Goal: Obtain resource: Download file/media

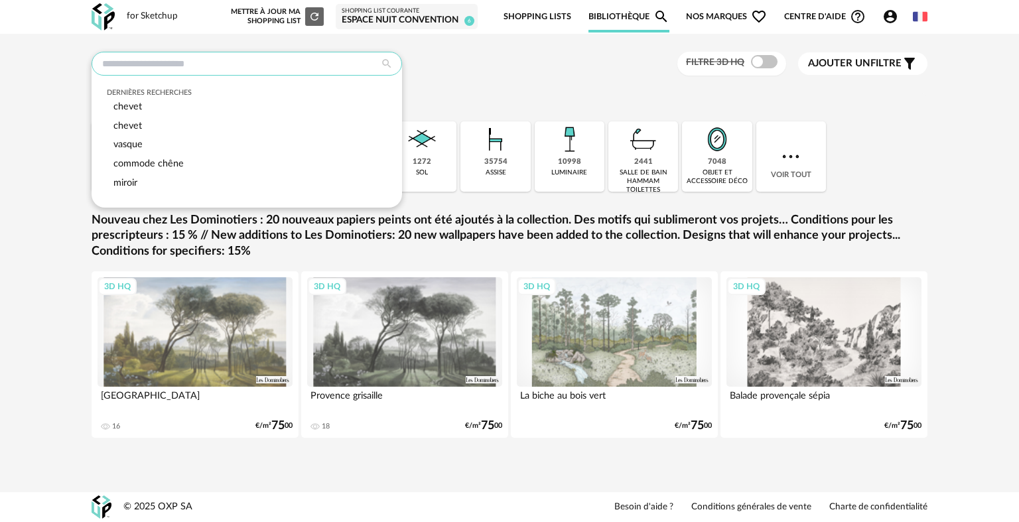
click at [255, 58] on input "text" at bounding box center [247, 64] width 310 height 24
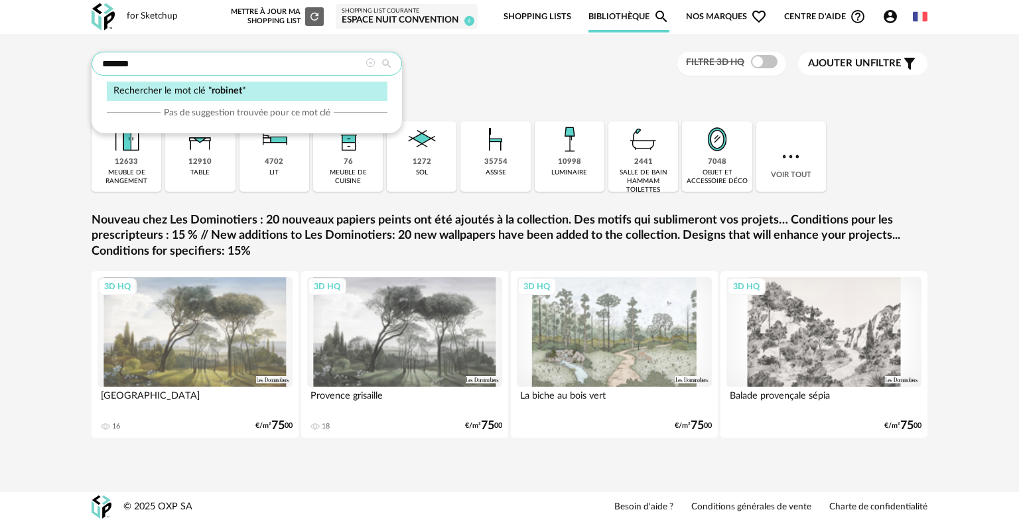
type input "*******"
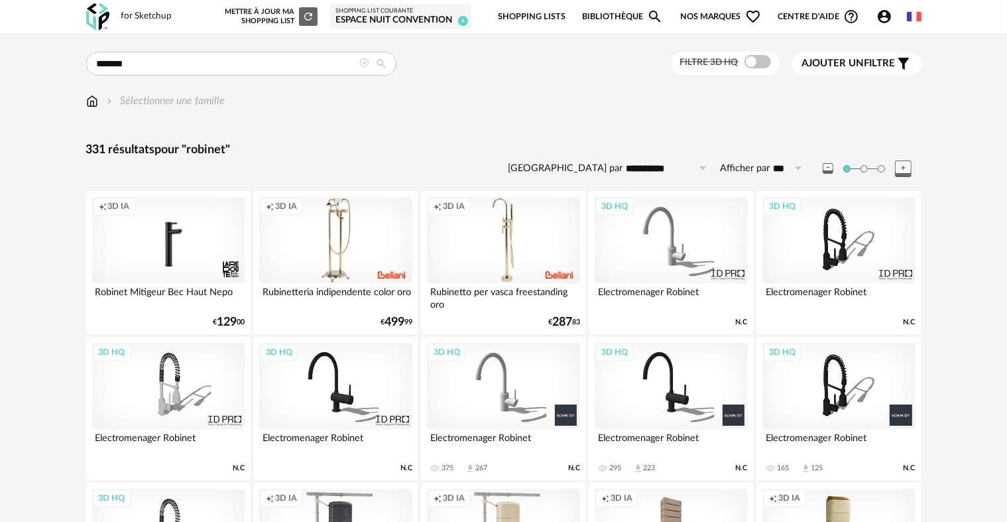
click at [678, 241] on div "3D HQ" at bounding box center [671, 240] width 153 height 86
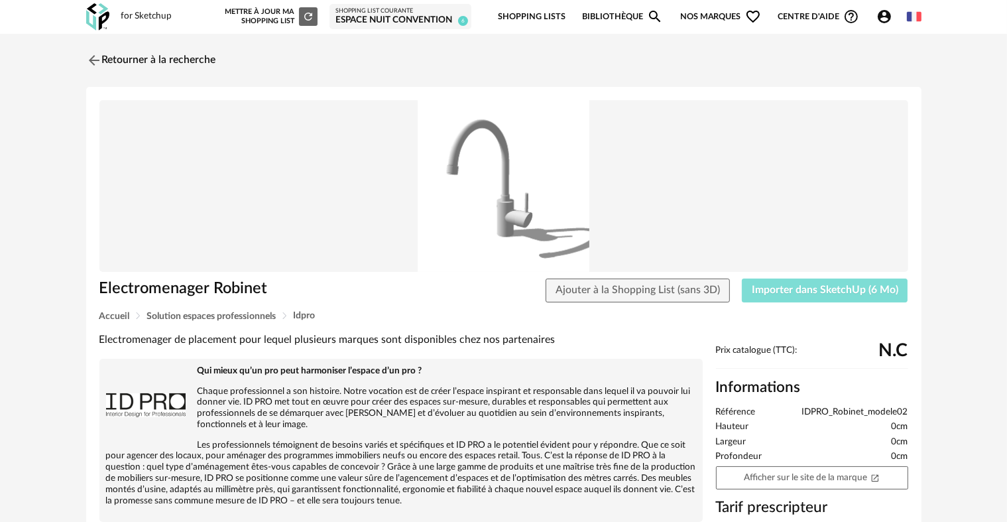
click at [810, 289] on span "Importer dans SketchUp (6 Mo)" at bounding box center [825, 290] width 147 height 11
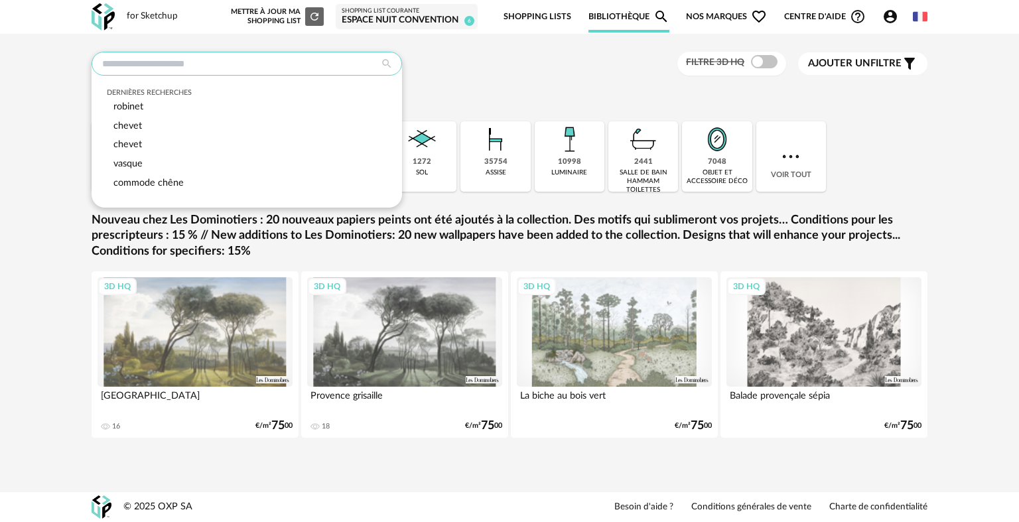
click at [245, 54] on input "text" at bounding box center [247, 64] width 310 height 24
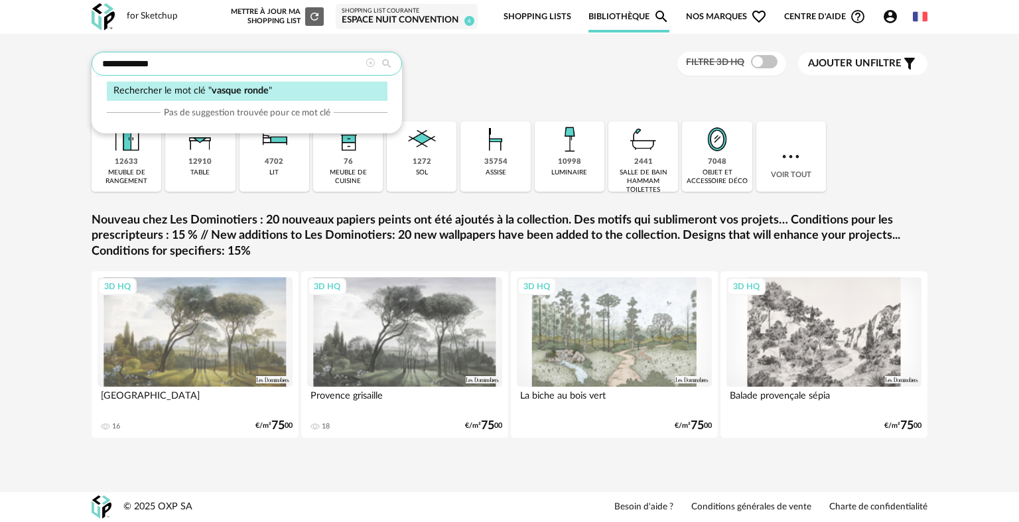
type input "**********"
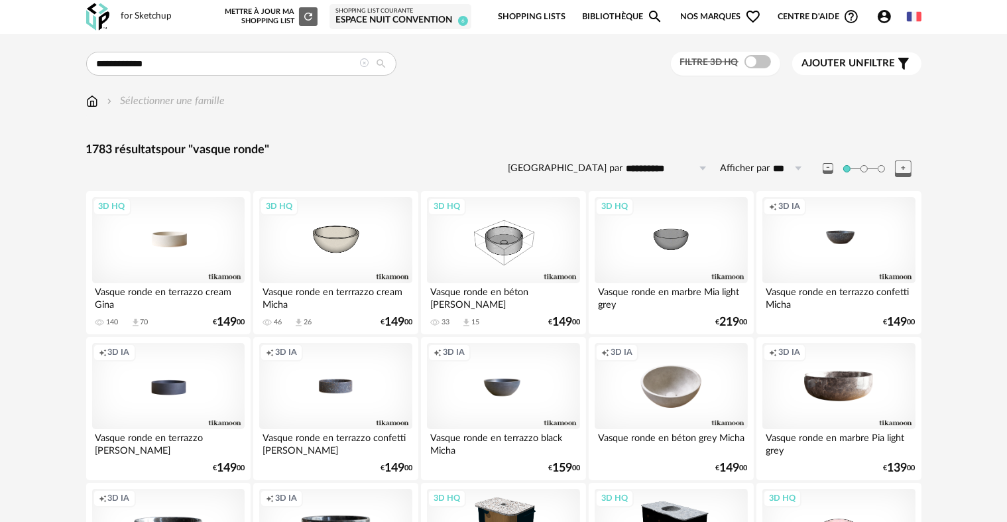
click at [192, 244] on div "3D HQ" at bounding box center [168, 240] width 153 height 86
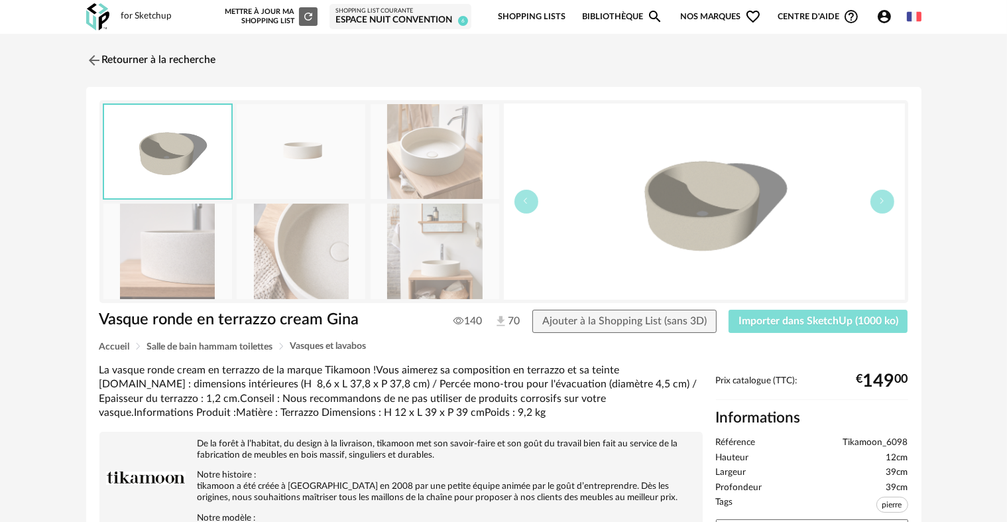
click at [791, 324] on span "Importer dans SketchUp (1000 ko)" at bounding box center [819, 321] width 160 height 11
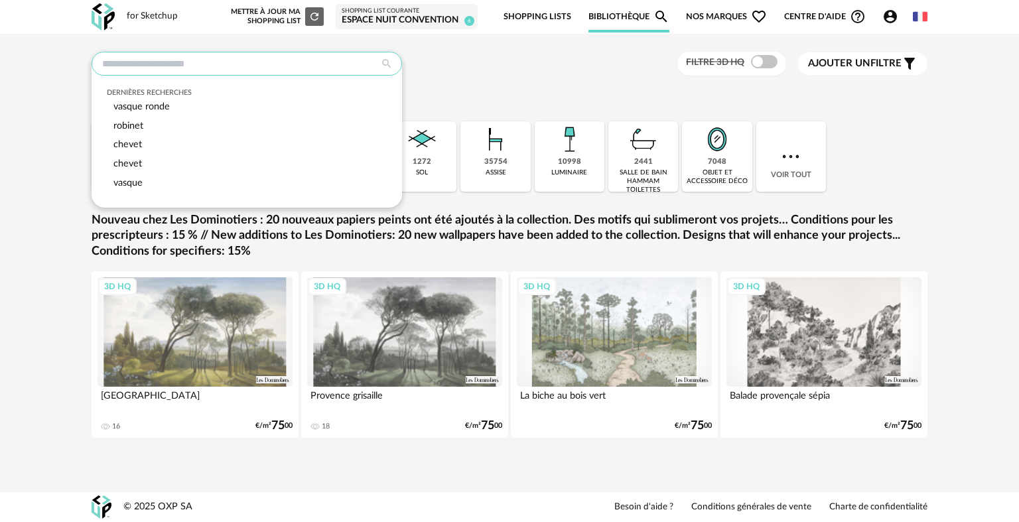
click at [223, 72] on input "text" at bounding box center [247, 64] width 310 height 24
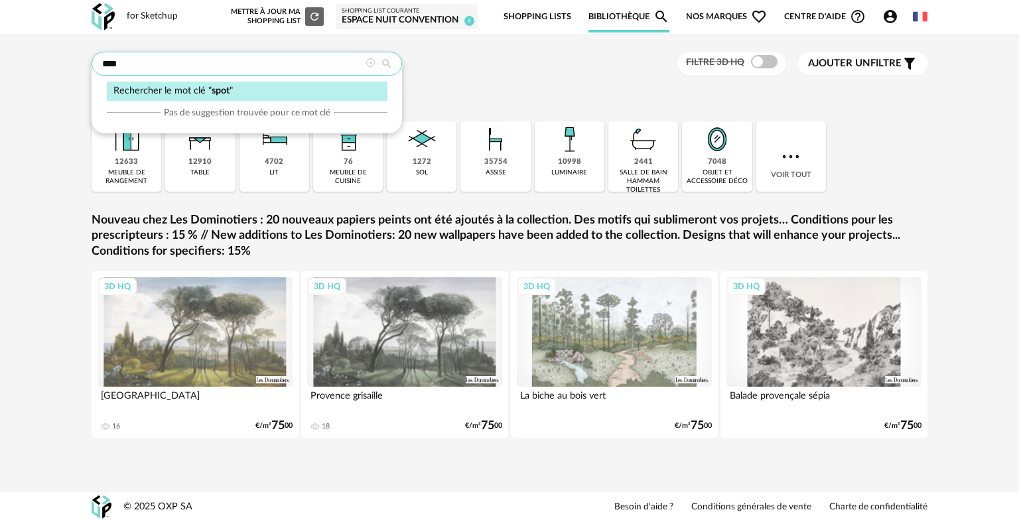
type input "****"
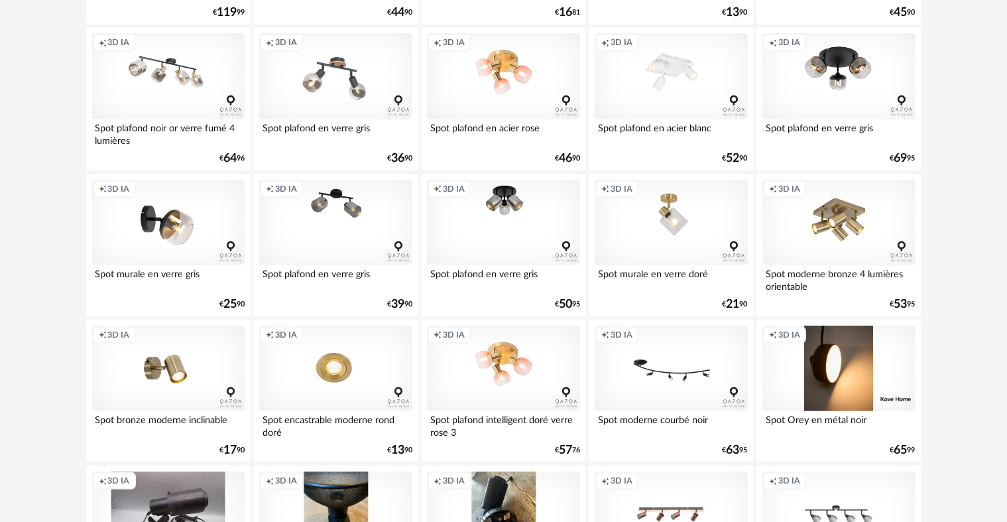
scroll to position [464, 0]
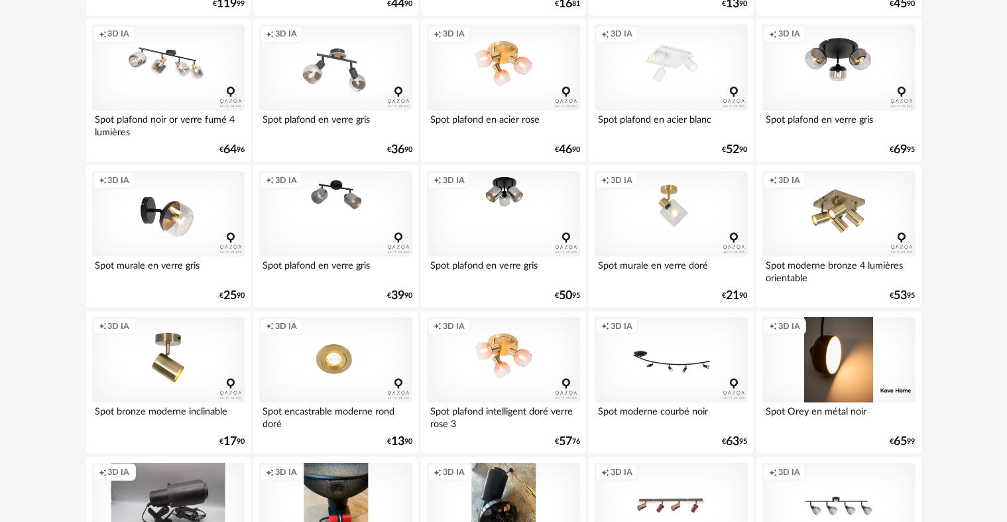
click at [149, 361] on div "Creation icon 3D IA" at bounding box center [168, 360] width 153 height 86
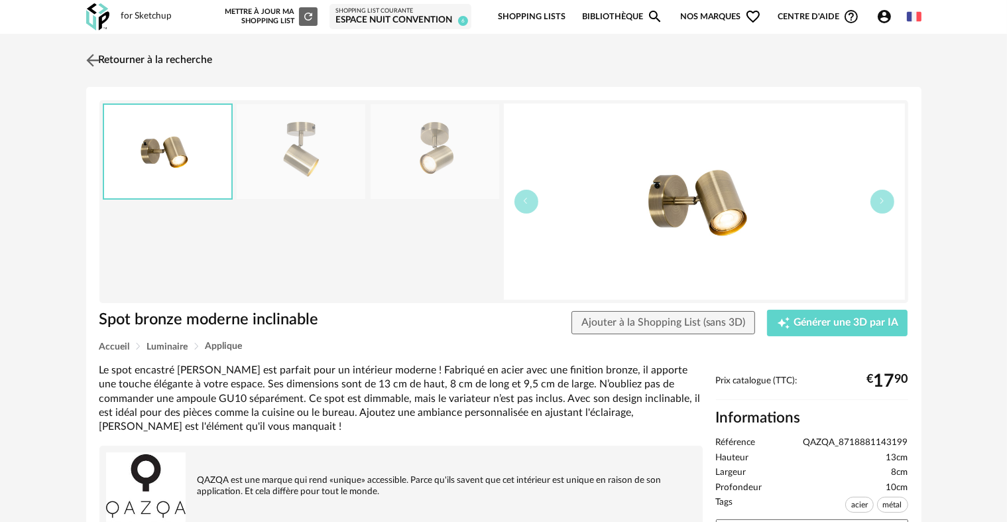
click at [117, 46] on link "Retourner à la recherche" at bounding box center [148, 60] width 130 height 29
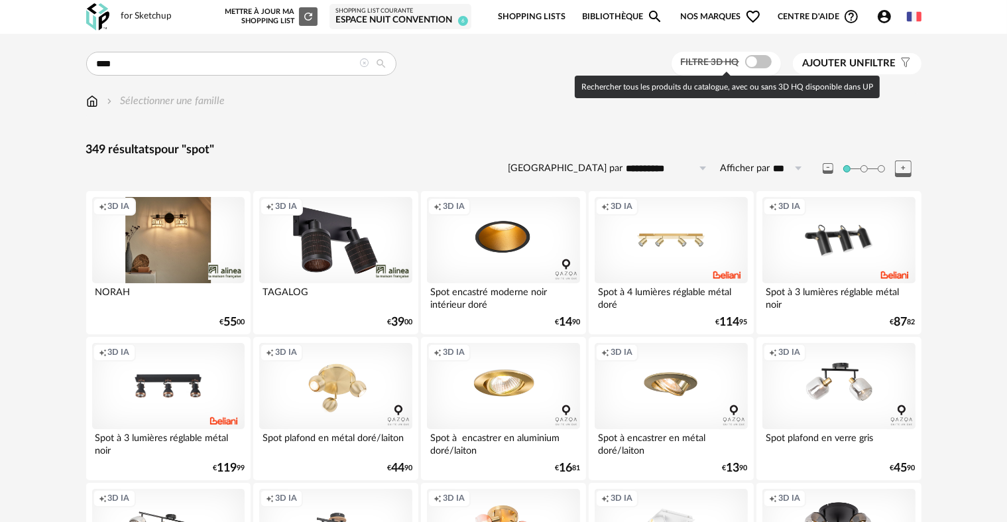
click at [747, 56] on span at bounding box center [758, 61] width 27 height 13
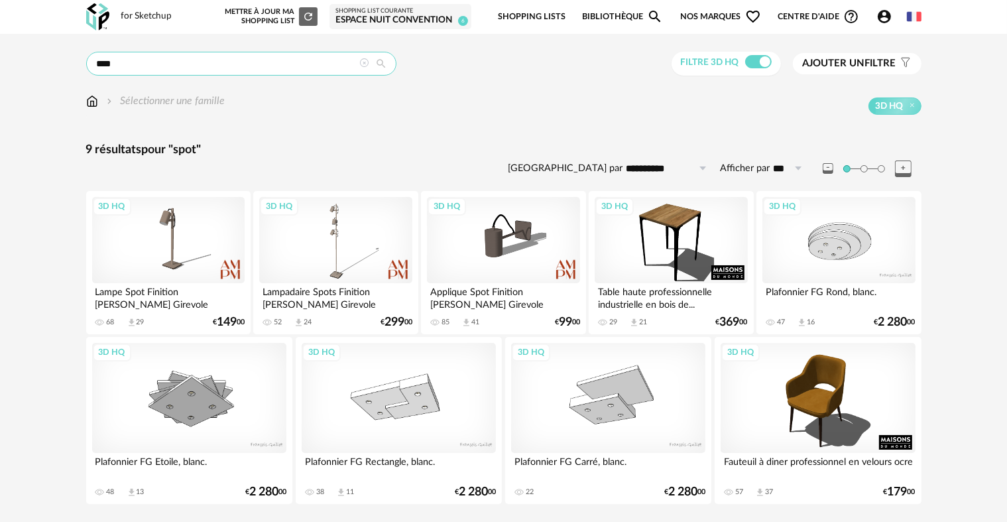
click at [273, 56] on input "****" at bounding box center [241, 64] width 310 height 24
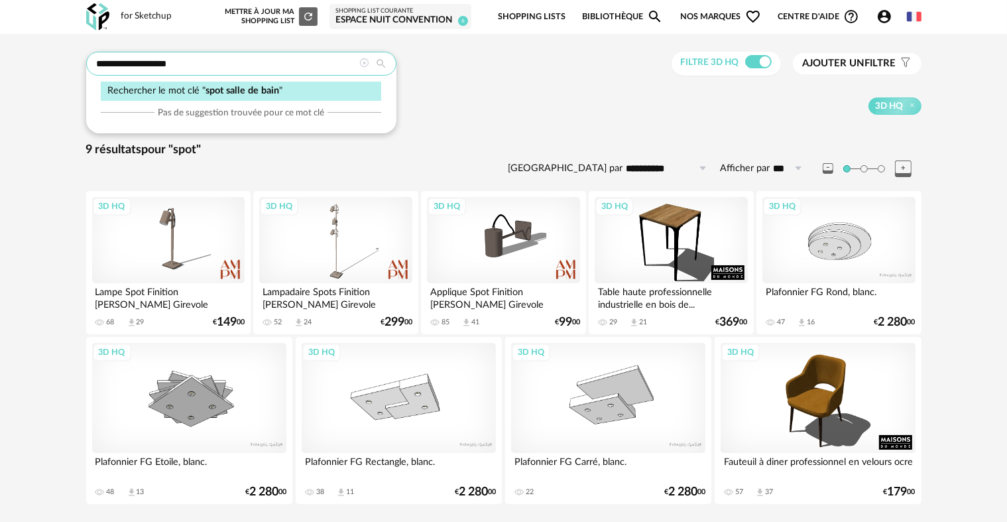
type input "**********"
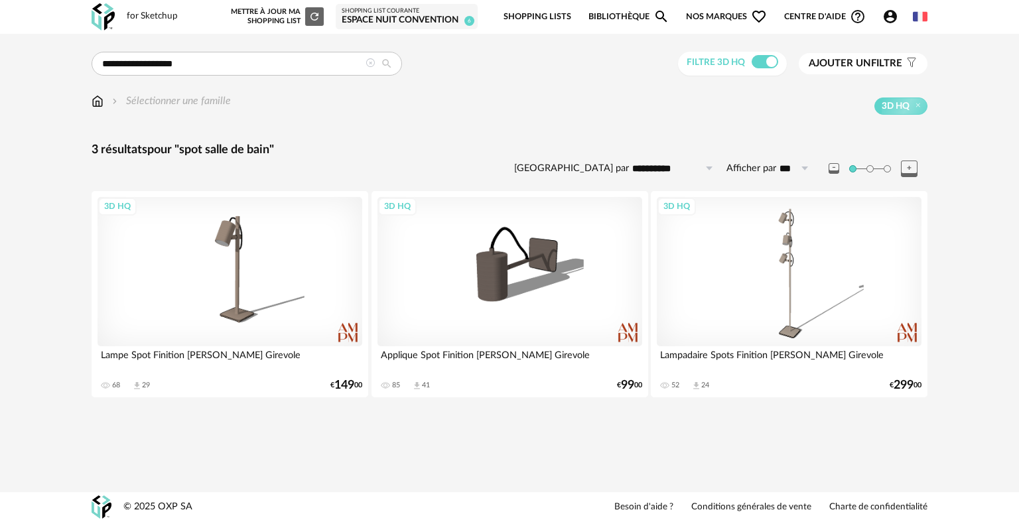
click at [371, 66] on icon at bounding box center [369, 62] width 9 height 9
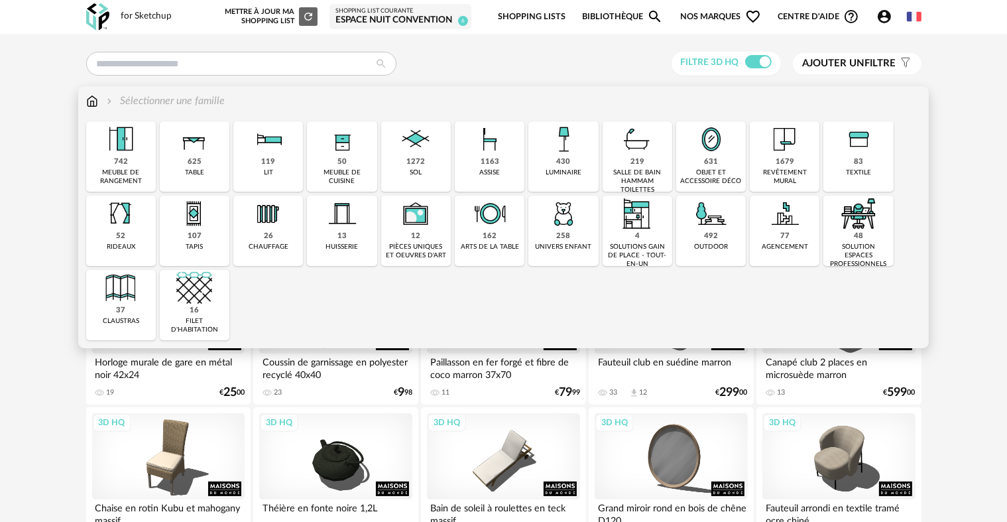
click at [589, 159] on div "430 luminaire" at bounding box center [564, 156] width 70 height 70
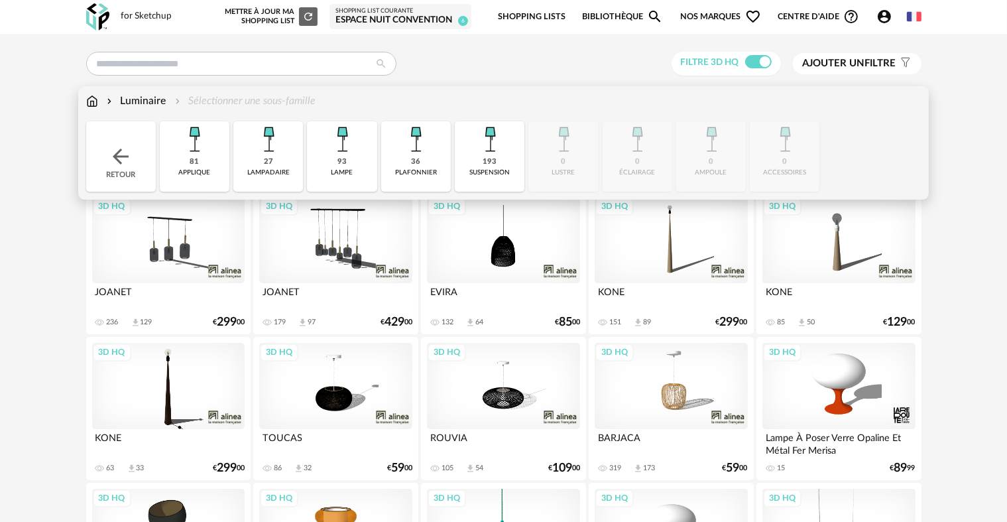
click at [182, 155] on img at bounding box center [194, 139] width 36 height 36
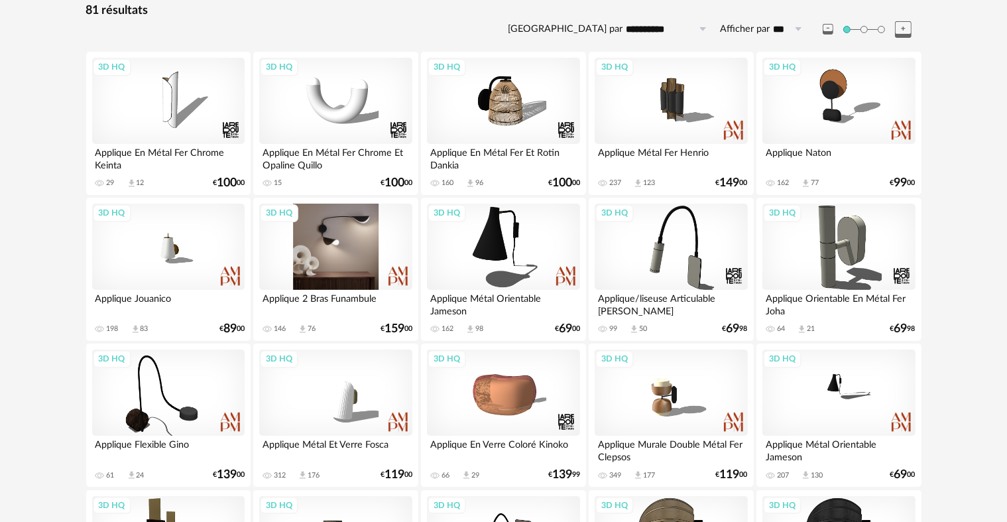
scroll to position [66, 0]
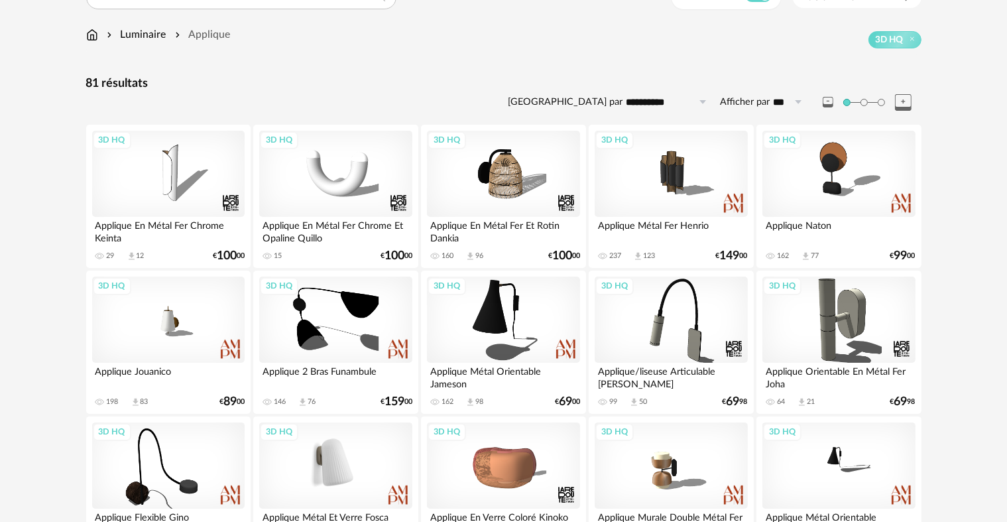
click at [337, 462] on div "3D HQ" at bounding box center [335, 465] width 153 height 86
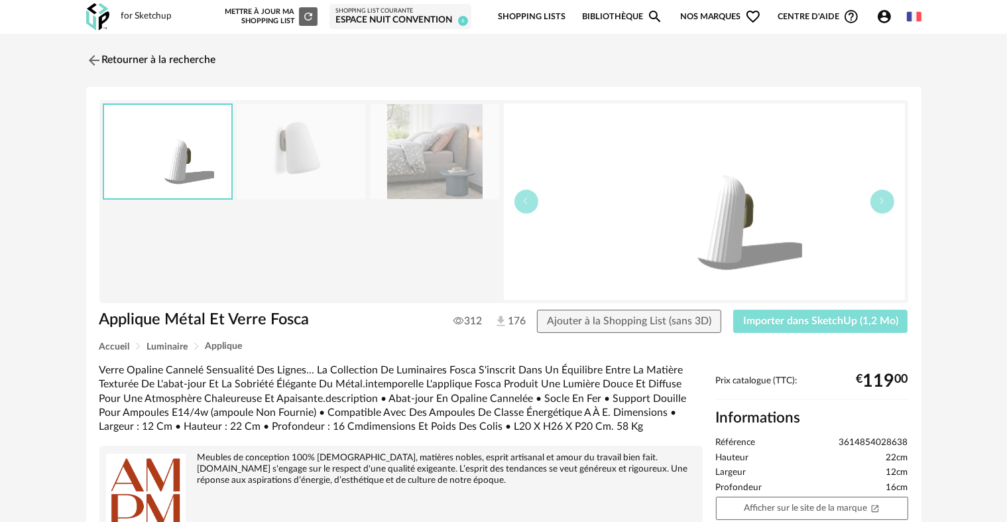
click at [851, 328] on button "Importer dans SketchUp (1,2 Mo)" at bounding box center [821, 322] width 175 height 24
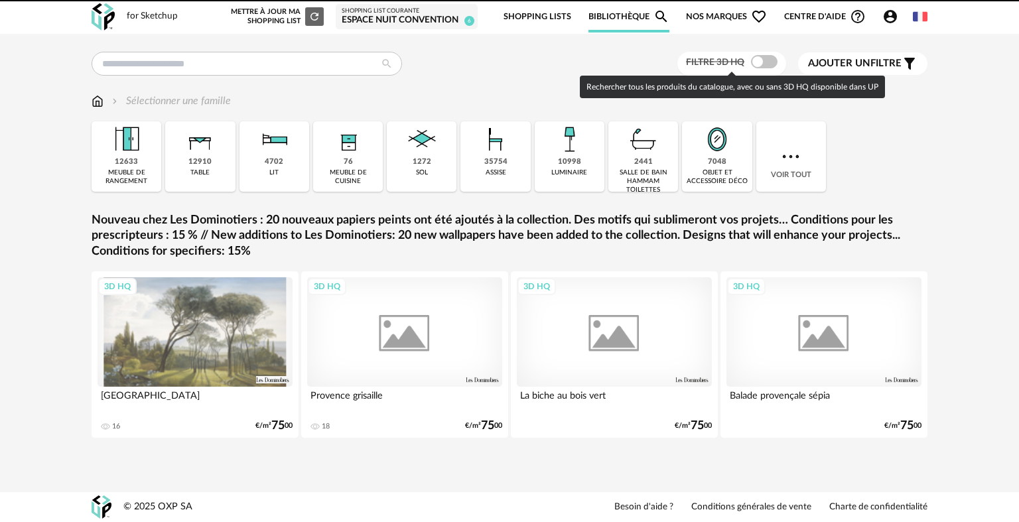
click at [759, 61] on span at bounding box center [764, 61] width 27 height 13
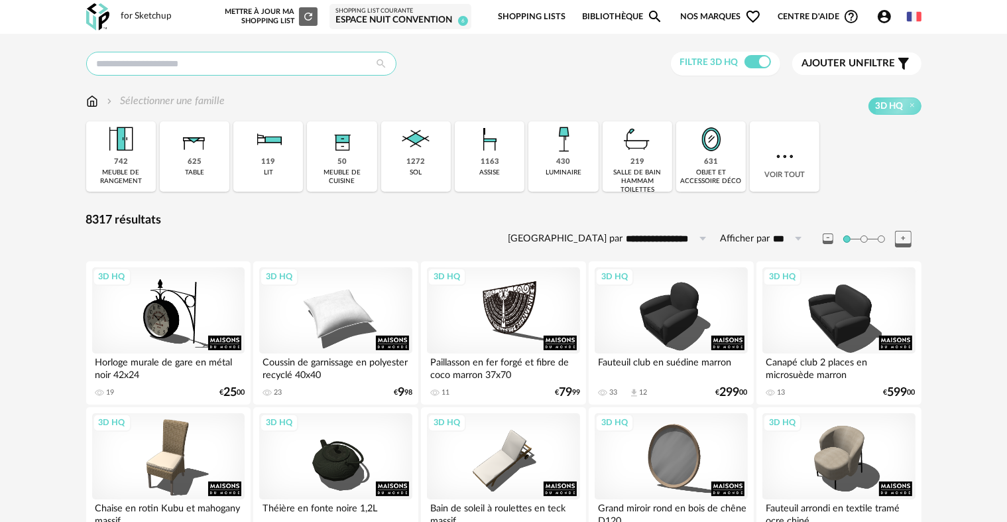
click at [157, 63] on input "text" at bounding box center [241, 64] width 310 height 24
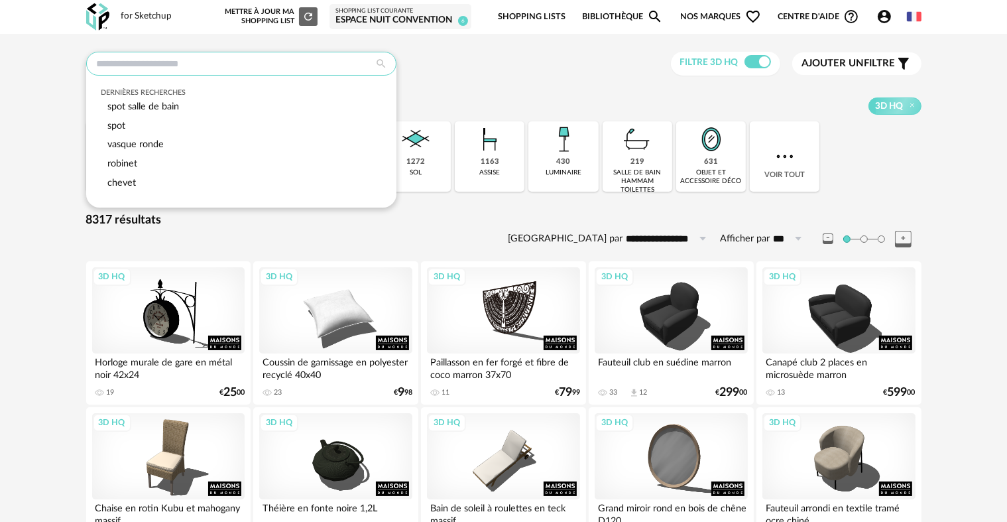
type input "*"
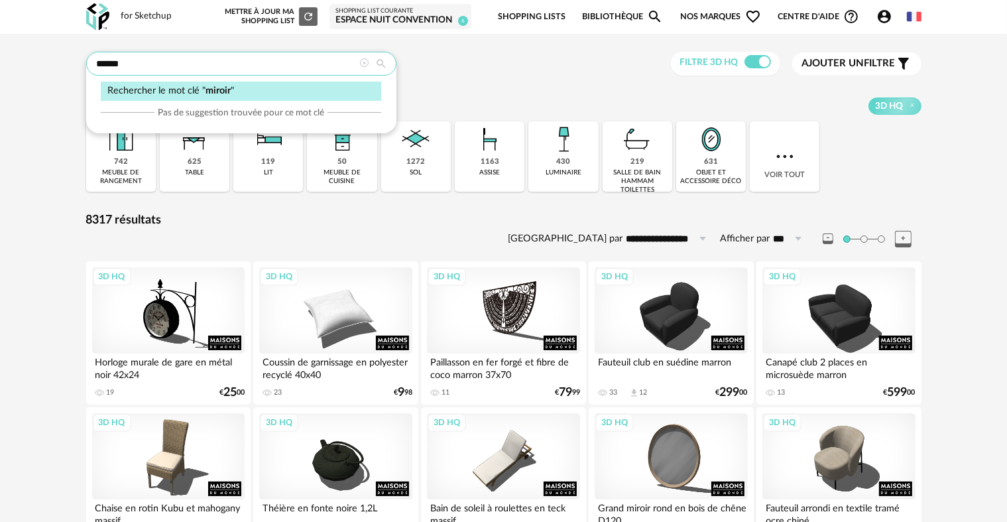
type input "******"
type input "**********"
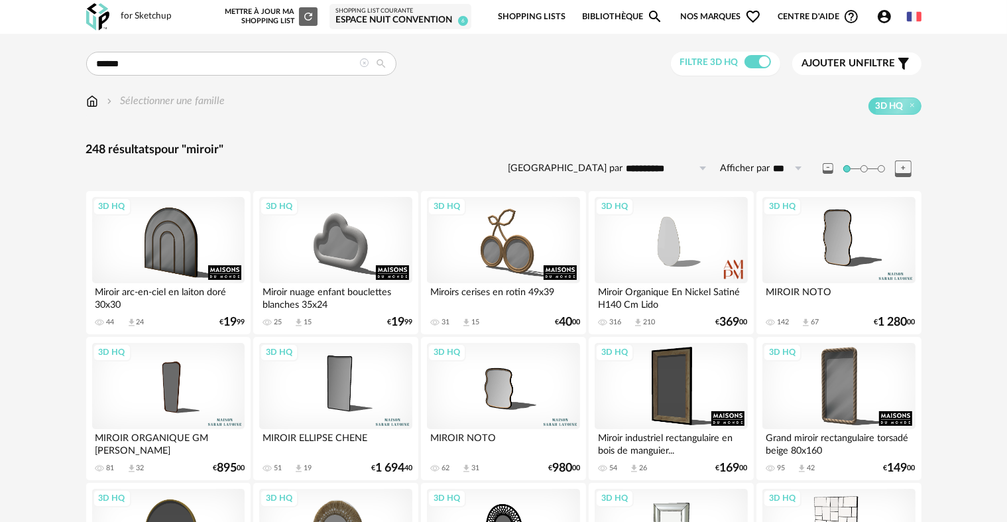
click at [877, 58] on span "Ajouter un filtre" at bounding box center [850, 63] width 94 height 13
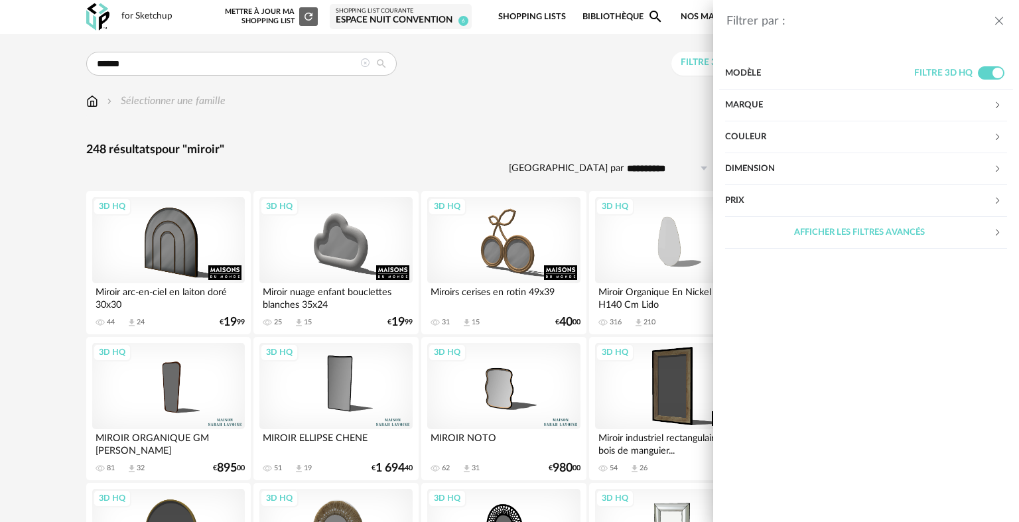
click at [818, 132] on div "Couleur" at bounding box center [859, 137] width 268 height 32
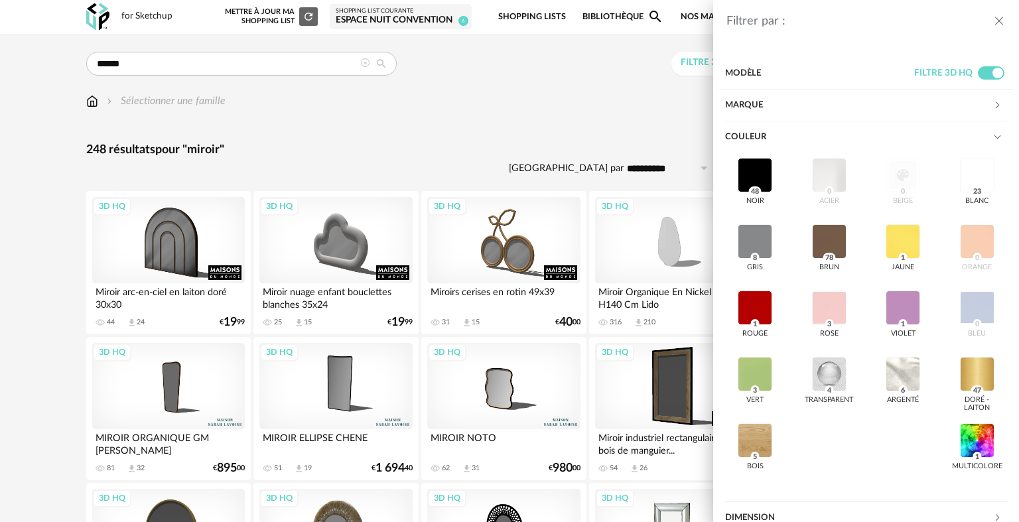
click at [818, 132] on div "Couleur" at bounding box center [859, 137] width 268 height 32
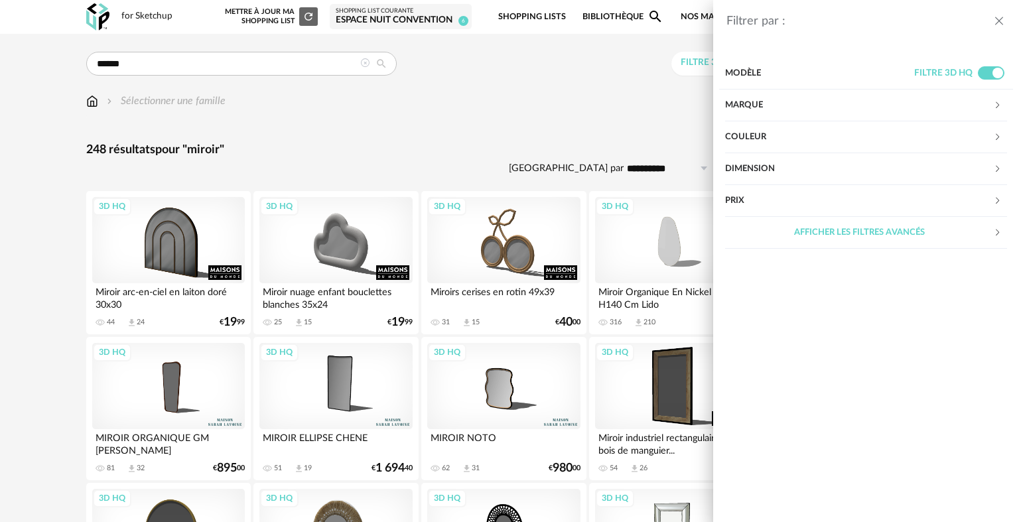
click at [817, 166] on div "Dimension" at bounding box center [859, 169] width 268 height 32
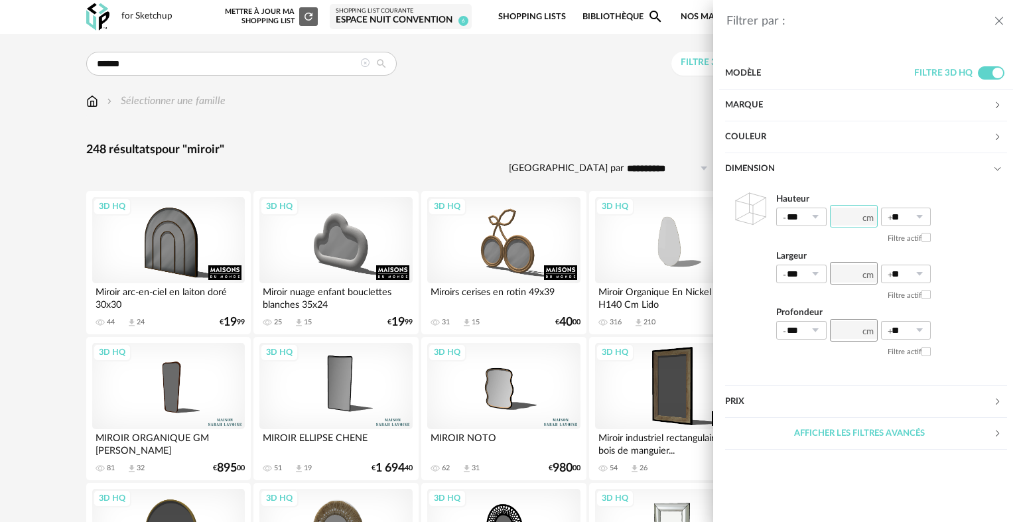
click at [850, 215] on input "number" at bounding box center [854, 216] width 48 height 23
type input "**"
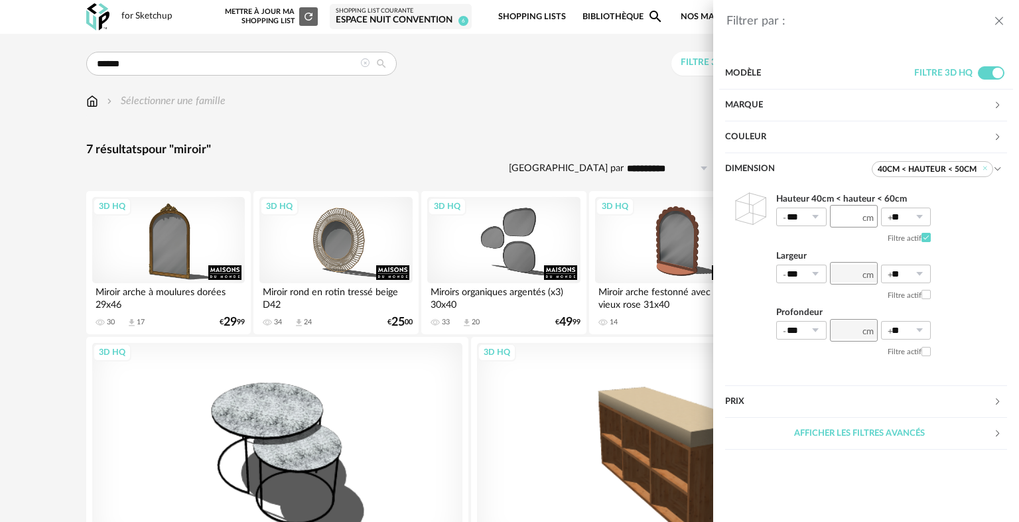
click at [1006, 21] on header "Filtrer par :" at bounding box center [866, 15] width 306 height 31
click at [1001, 19] on icon "close drawer" at bounding box center [998, 21] width 13 height 13
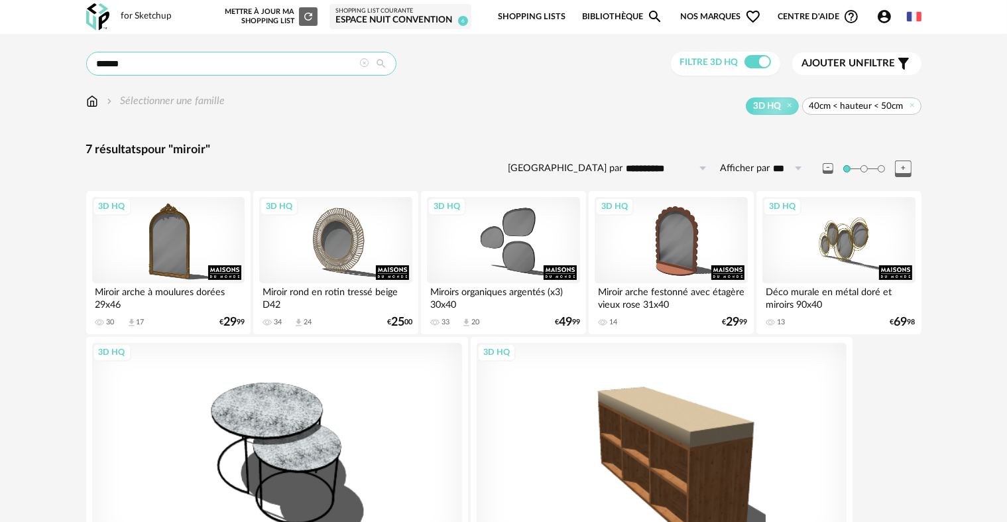
click at [182, 53] on input "******" at bounding box center [241, 64] width 310 height 24
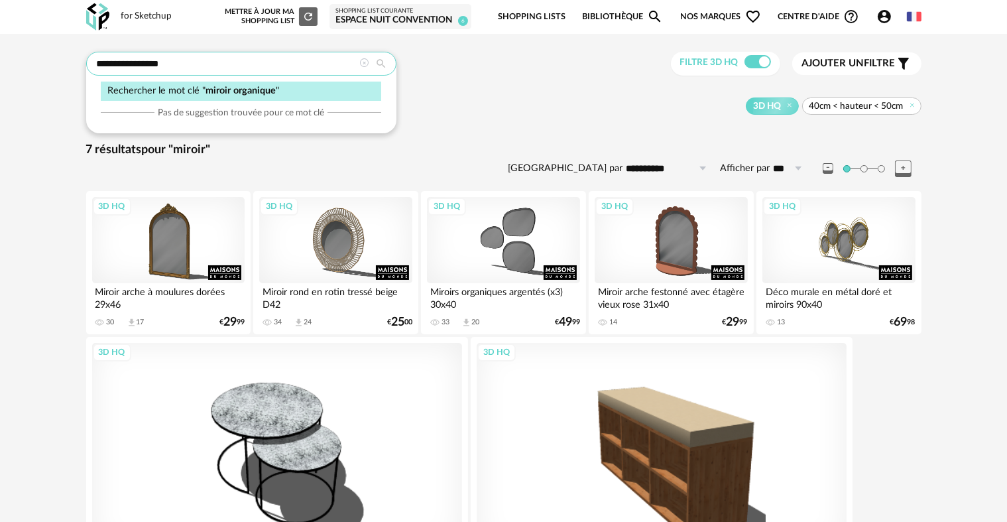
type input "**********"
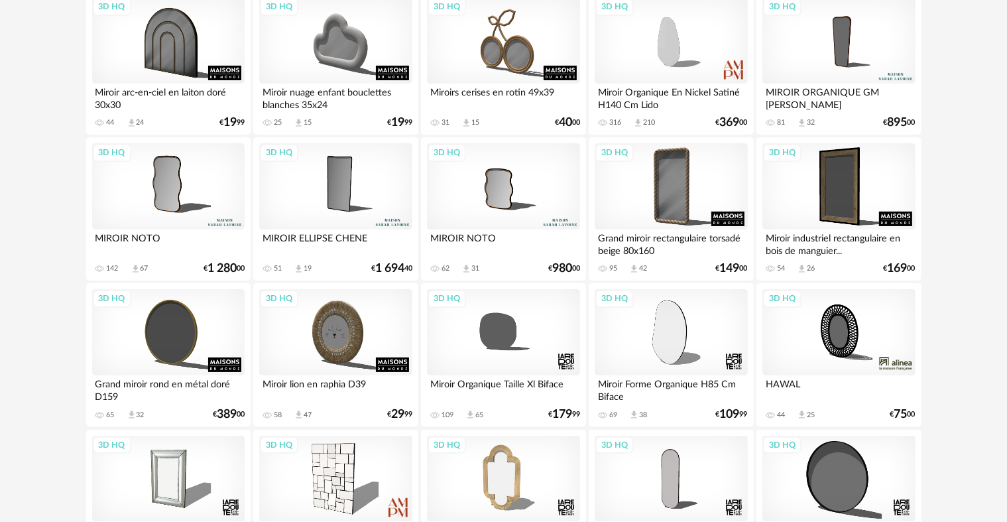
scroll to position [265, 0]
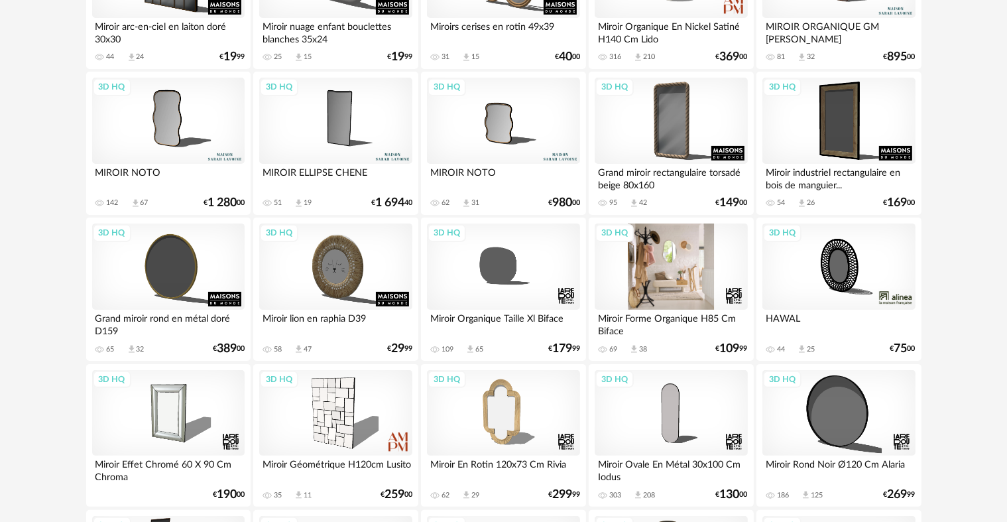
click at [655, 277] on div "3D HQ" at bounding box center [671, 267] width 153 height 86
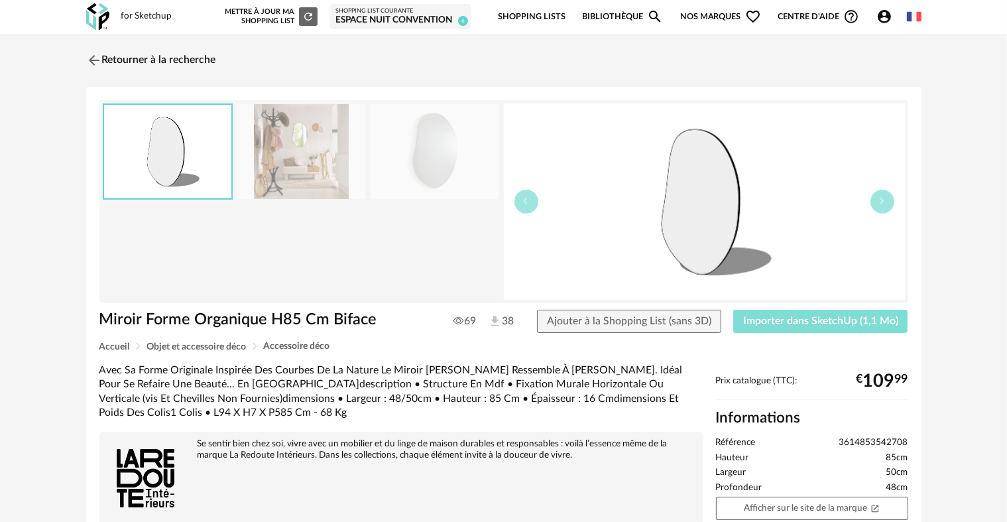
click at [797, 321] on span "Importer dans SketchUp (1,1 Mo)" at bounding box center [820, 321] width 155 height 11
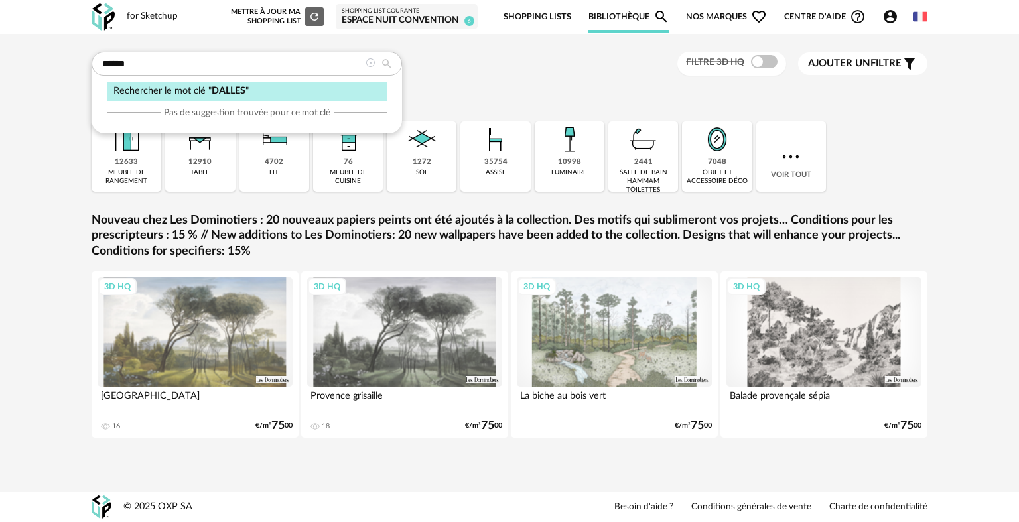
type input "******"
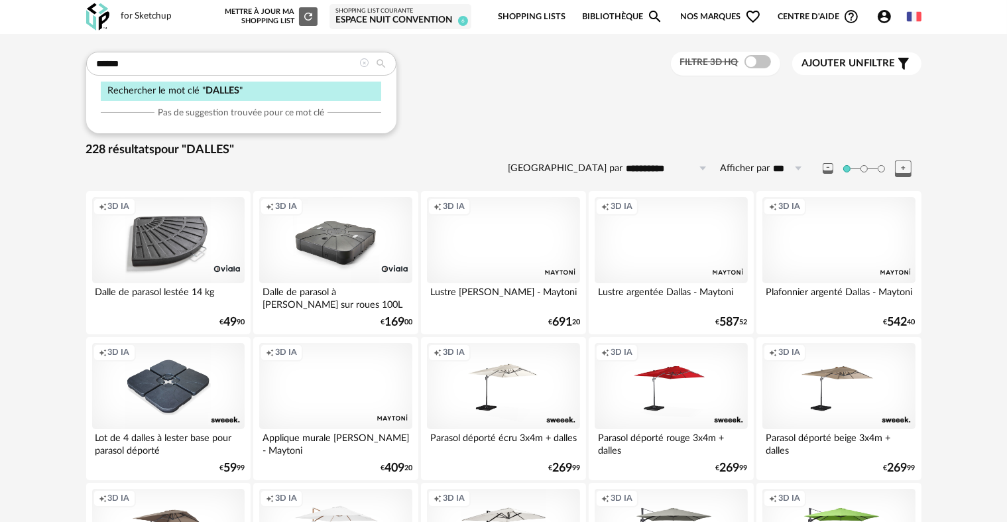
click at [365, 62] on icon at bounding box center [364, 62] width 9 height 9
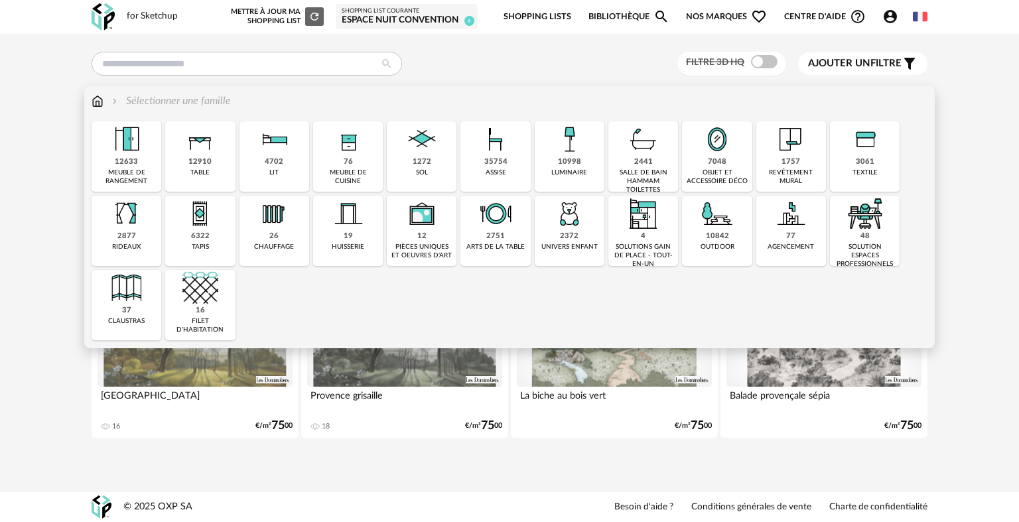
click at [419, 163] on div "1272" at bounding box center [422, 162] width 19 height 10
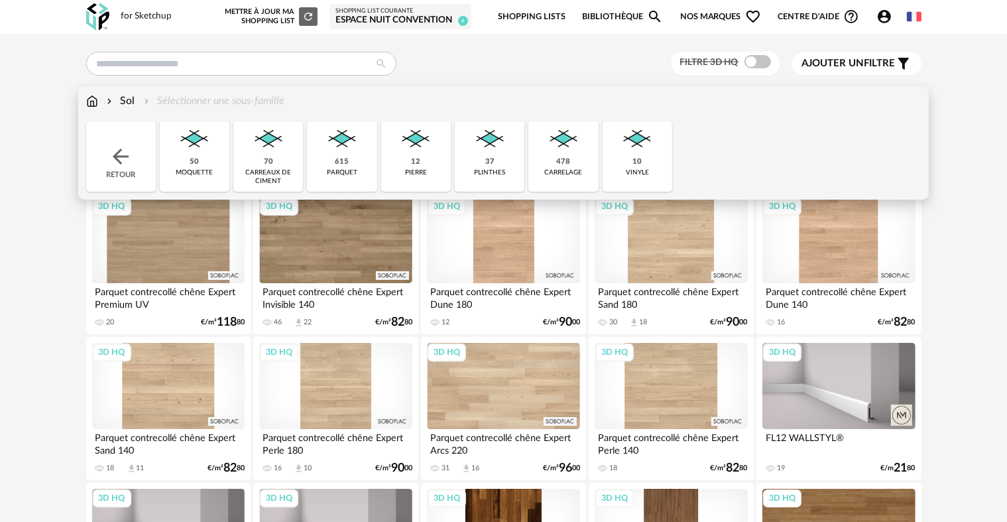
click at [631, 157] on img at bounding box center [637, 139] width 36 height 36
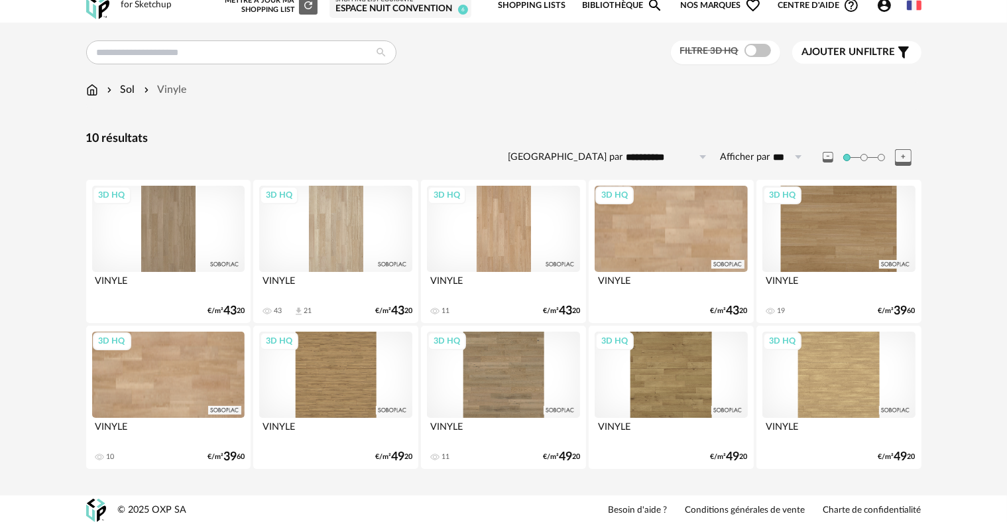
scroll to position [15, 0]
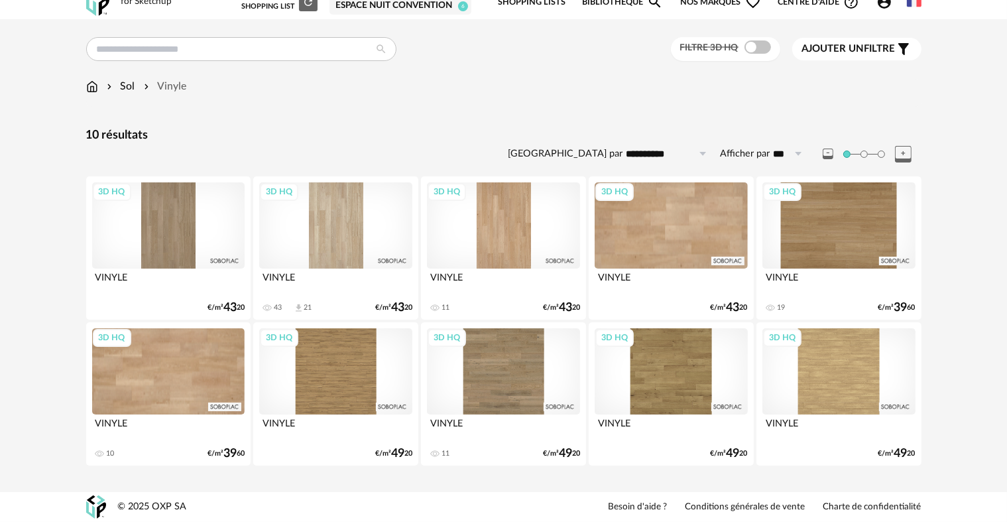
click at [196, 390] on div "3D HQ" at bounding box center [168, 371] width 153 height 86
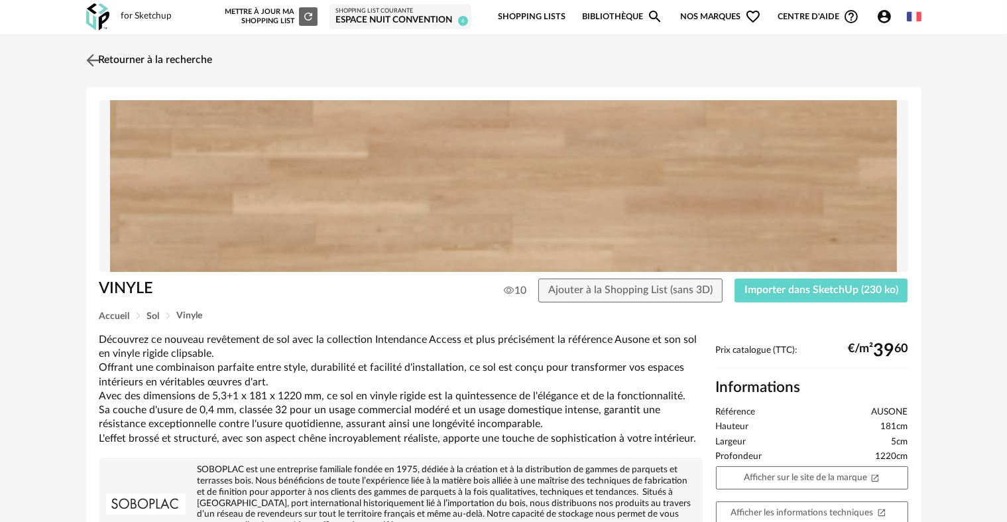
click at [92, 64] on img at bounding box center [92, 59] width 19 height 19
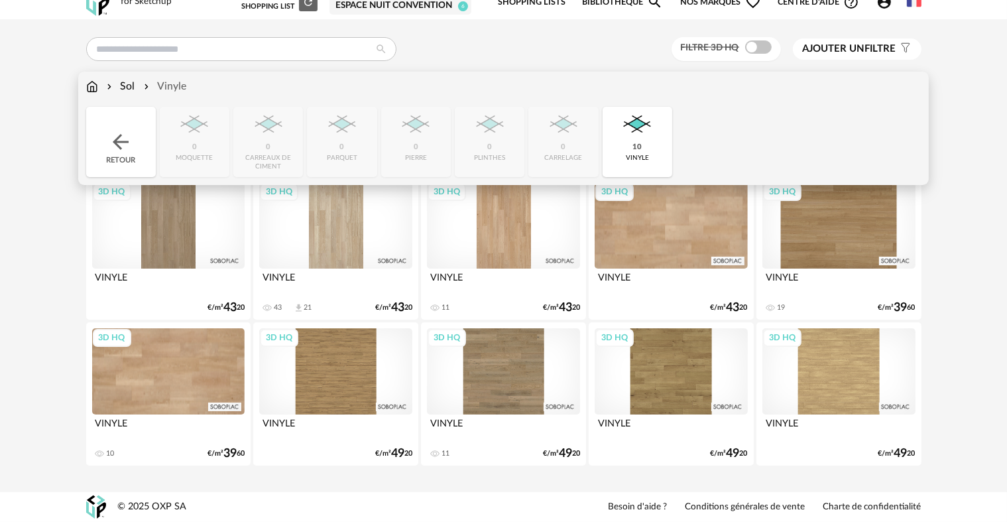
click at [129, 85] on div "Sol" at bounding box center [119, 86] width 31 height 15
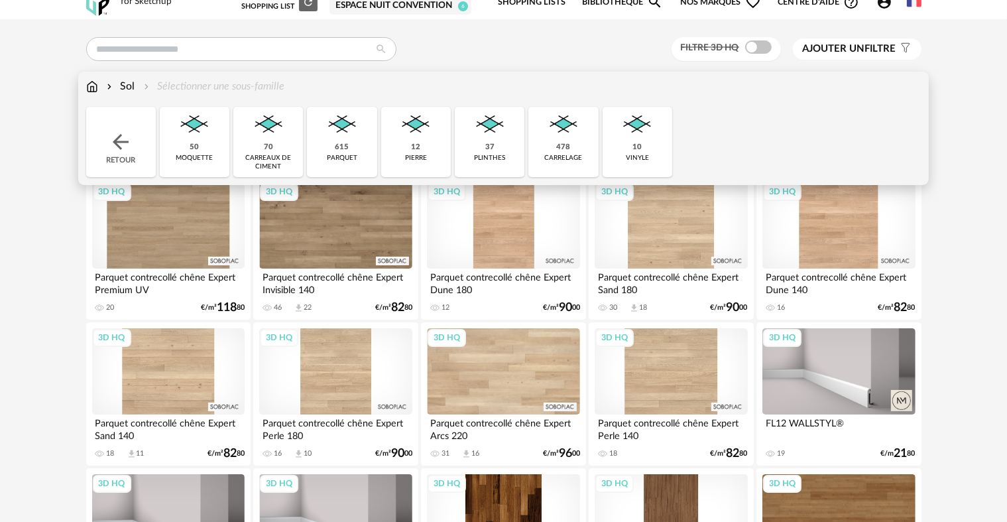
click at [421, 138] on img at bounding box center [416, 125] width 36 height 36
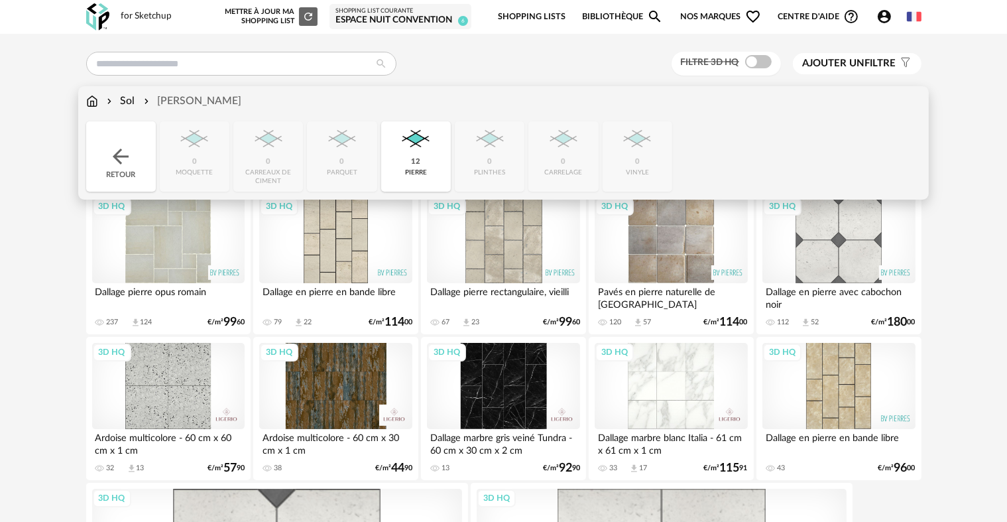
click at [125, 98] on div "Sol" at bounding box center [119, 101] width 31 height 15
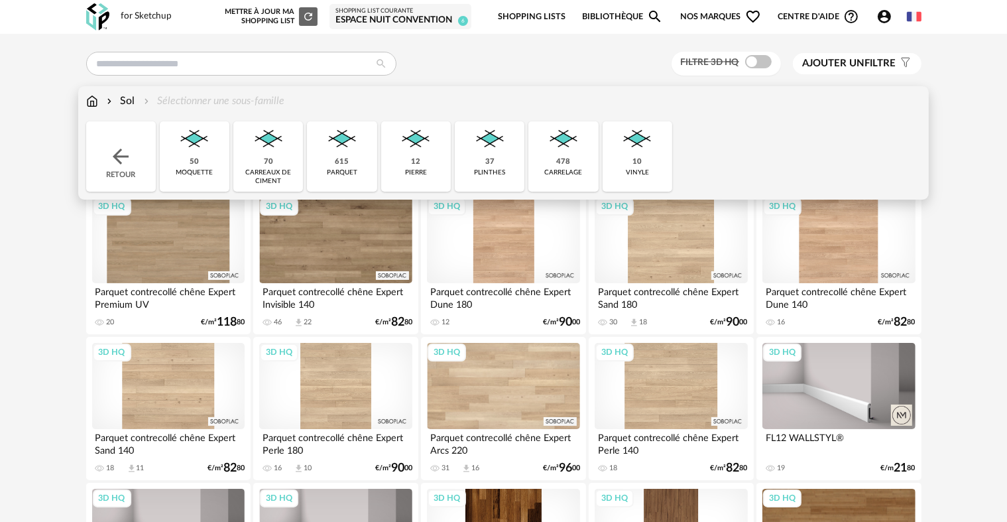
click at [124, 103] on div "Sol" at bounding box center [119, 101] width 31 height 15
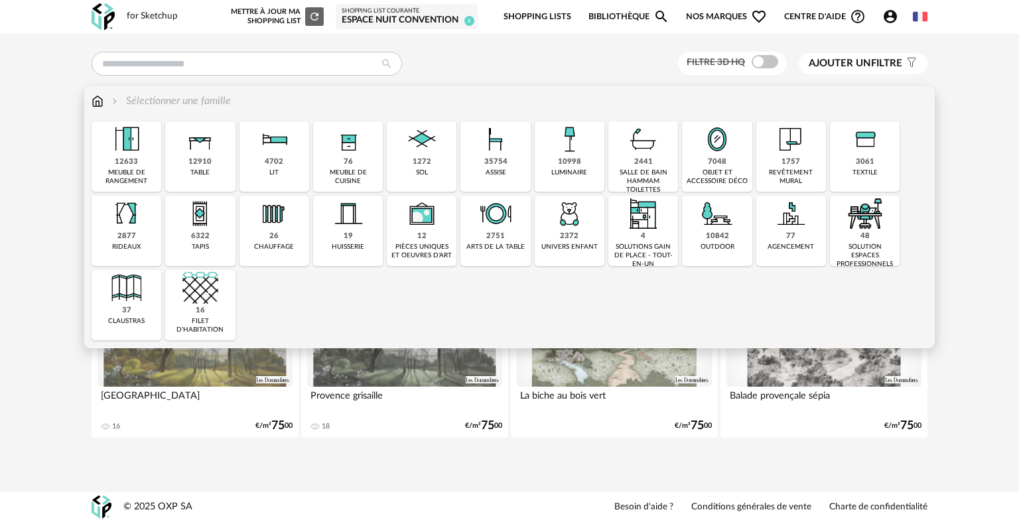
click at [407, 155] on img at bounding box center [422, 139] width 36 height 36
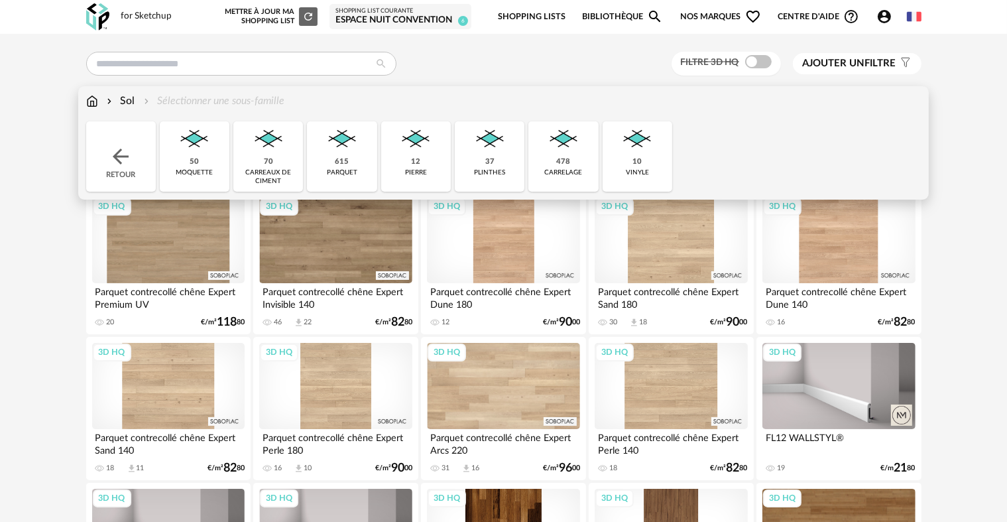
click at [418, 157] on div "12" at bounding box center [415, 162] width 9 height 10
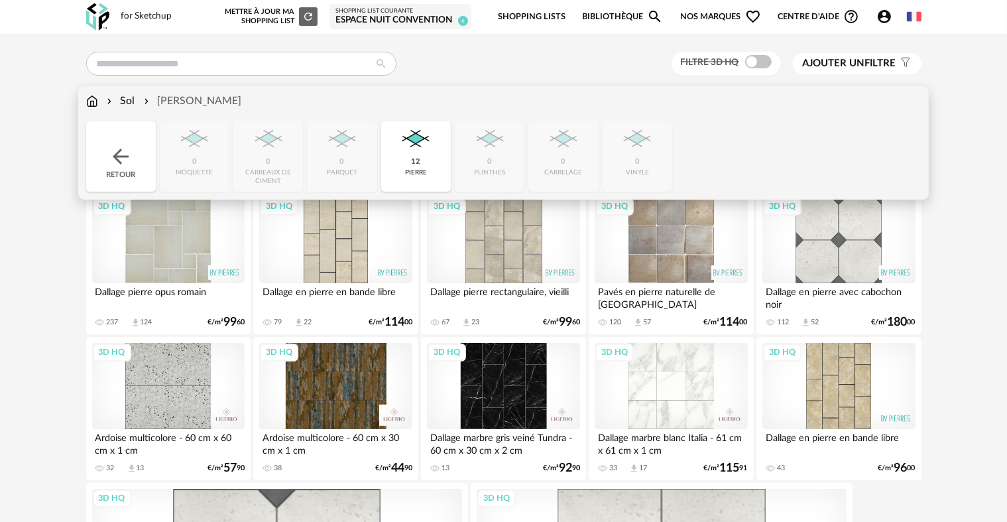
click at [127, 98] on div "Sol" at bounding box center [119, 101] width 31 height 15
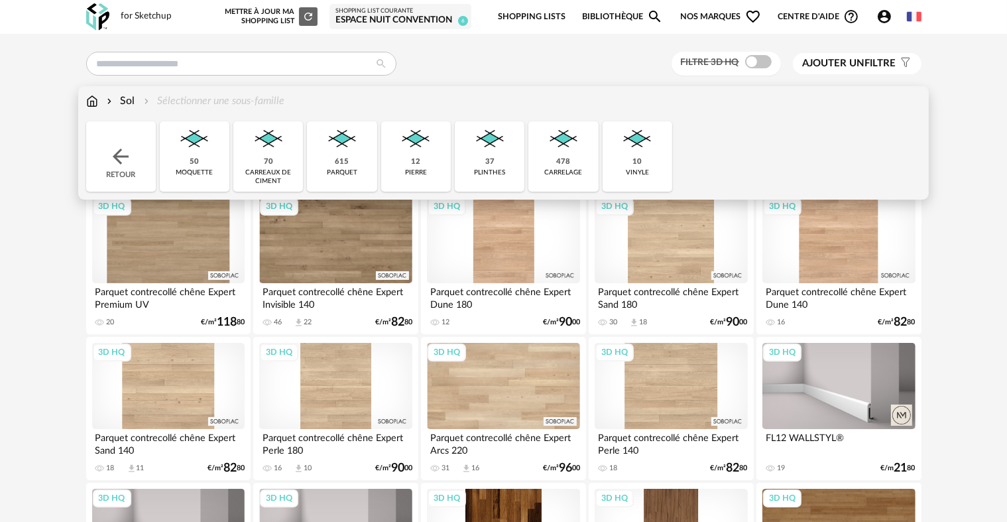
click at [596, 161] on div "478 carrelage" at bounding box center [564, 156] width 70 height 70
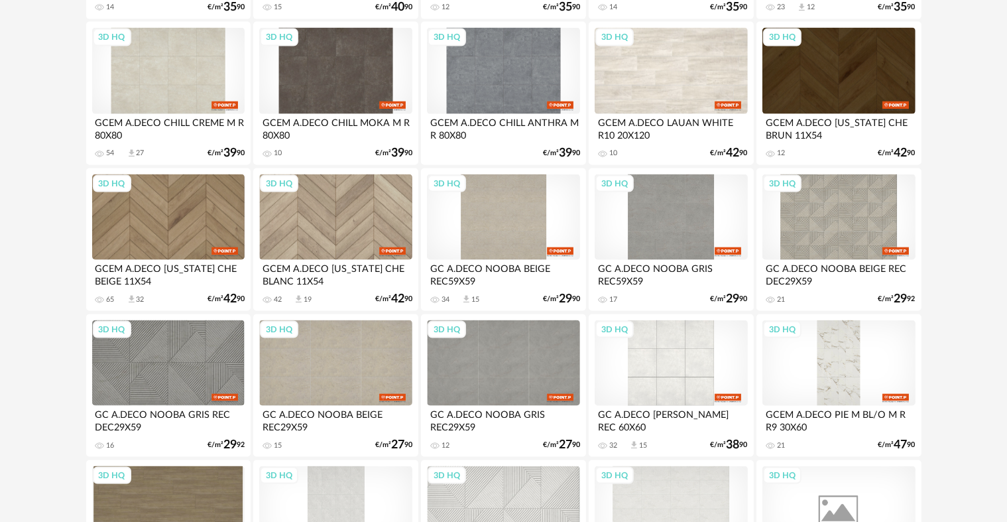
scroll to position [1923, 0]
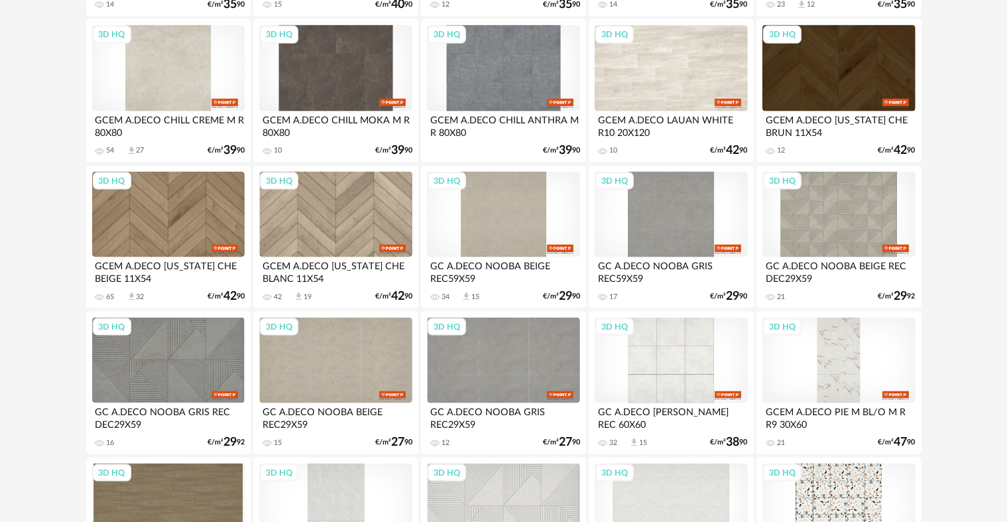
click at [172, 76] on div "3D HQ" at bounding box center [168, 68] width 153 height 86
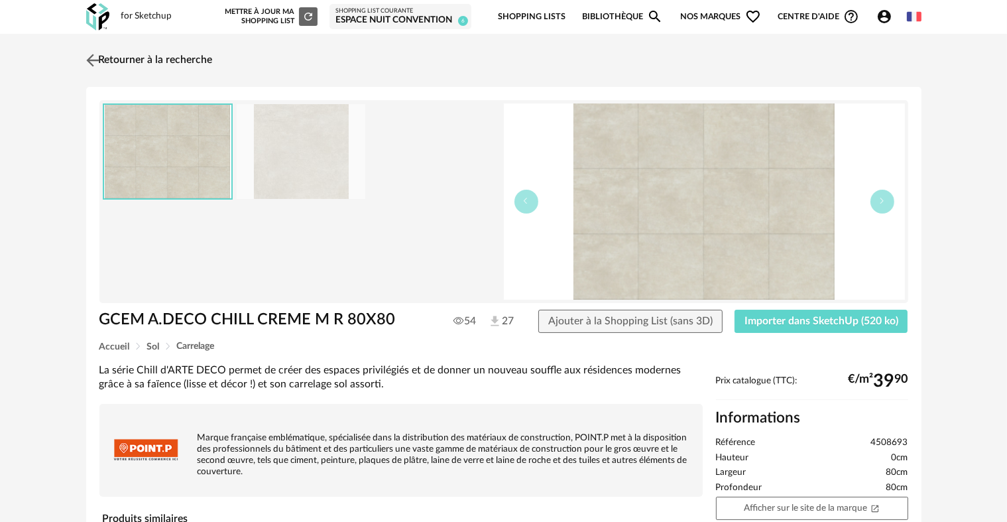
click at [103, 56] on link "Retourner à la recherche" at bounding box center [148, 60] width 130 height 29
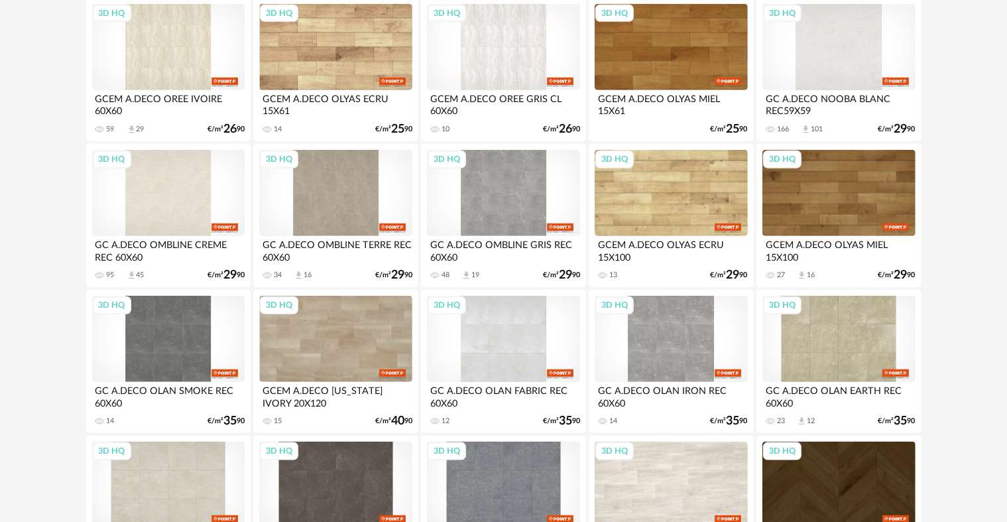
scroll to position [1525, 0]
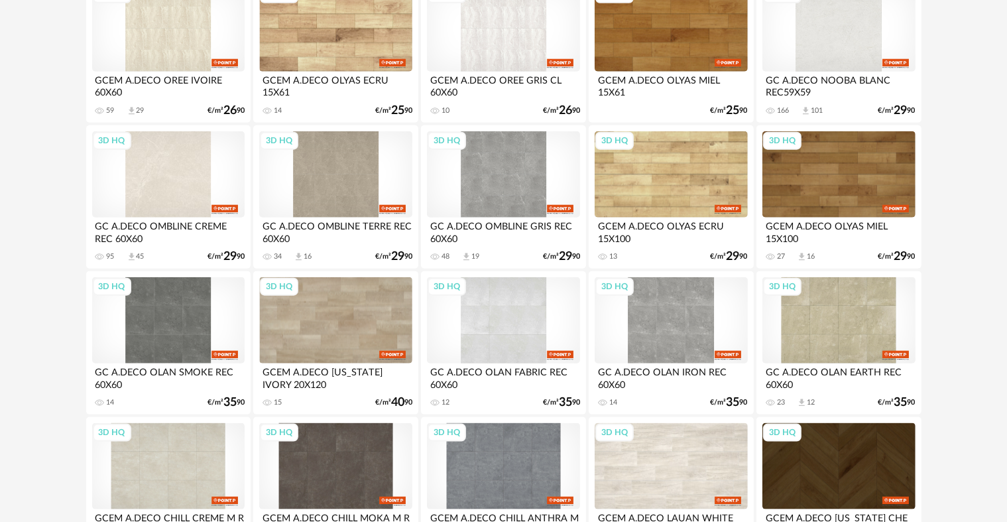
click at [170, 197] on div "3D HQ" at bounding box center [168, 174] width 153 height 86
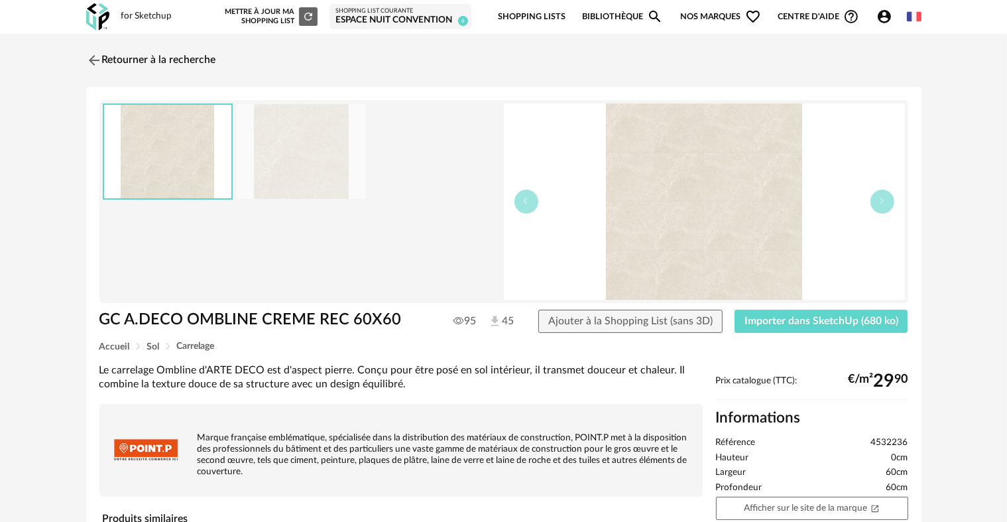
click at [317, 152] on img at bounding box center [301, 151] width 129 height 95
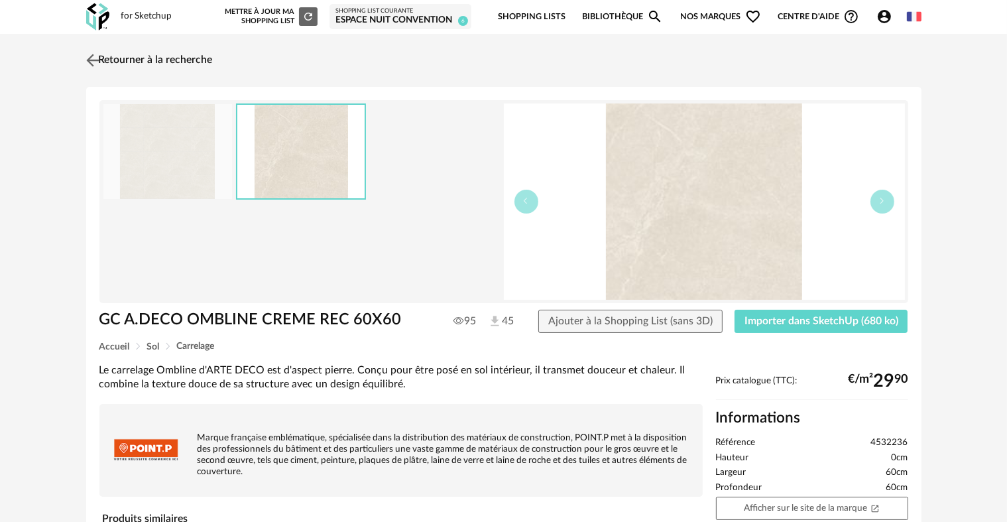
click at [115, 54] on link "Retourner à la recherche" at bounding box center [148, 60] width 130 height 29
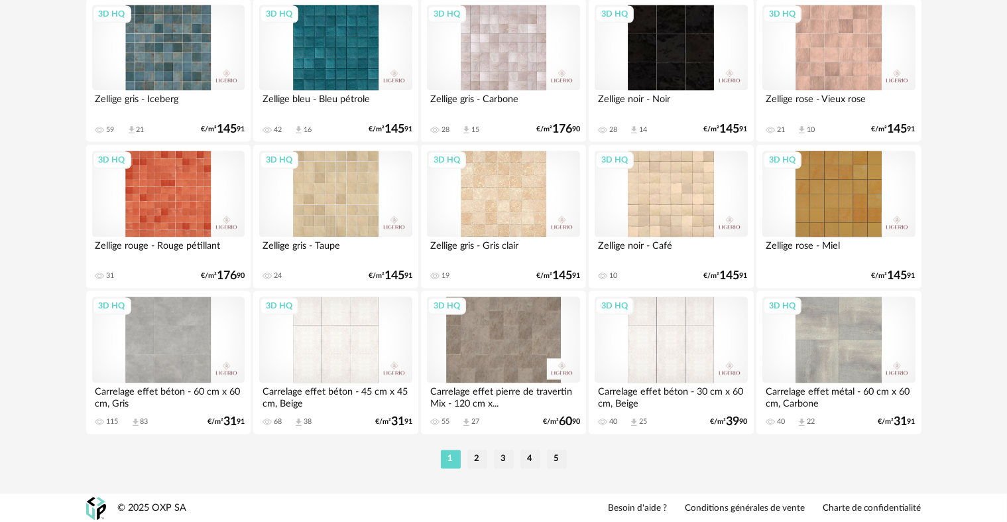
scroll to position [2675, 0]
click at [479, 458] on li "2" at bounding box center [478, 458] width 20 height 19
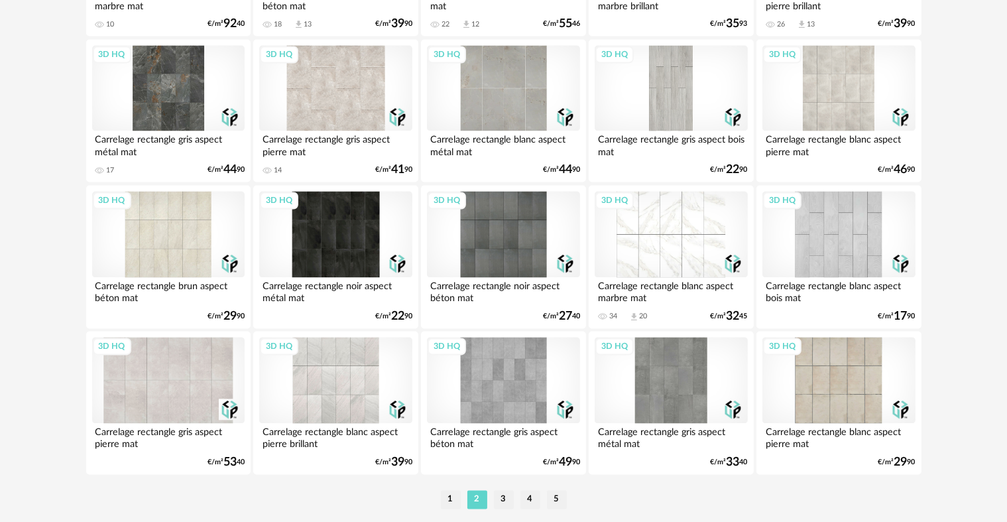
scroll to position [2675, 0]
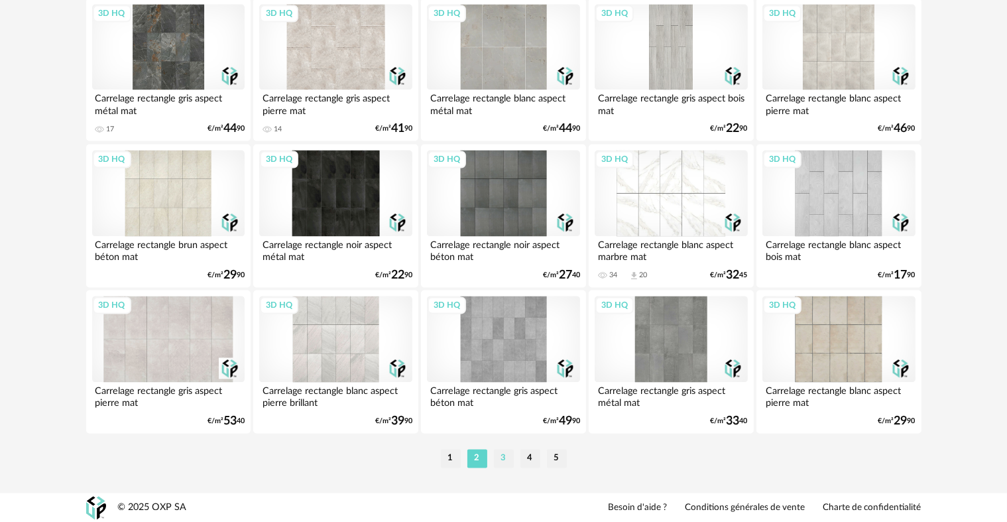
click at [504, 462] on li "3" at bounding box center [504, 458] width 20 height 19
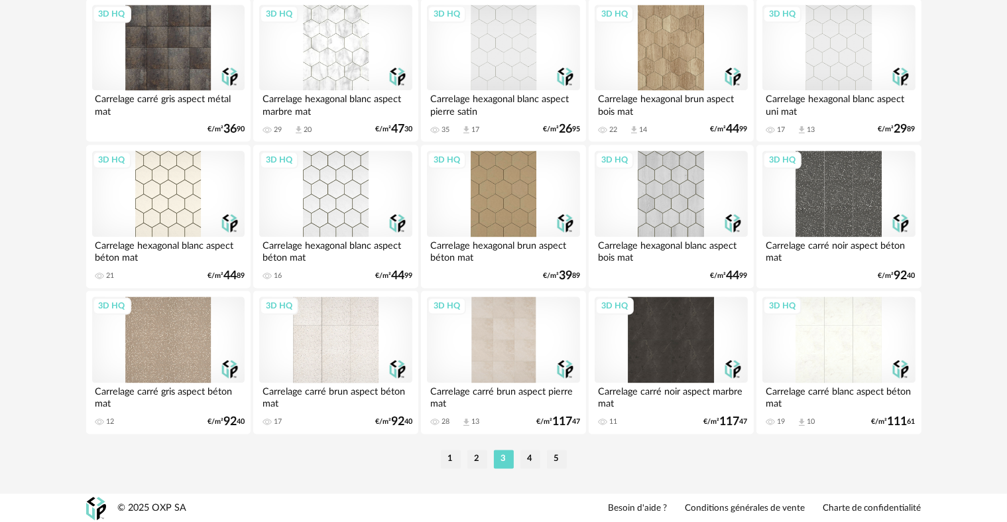
scroll to position [2675, 0]
click at [505, 365] on div "3D HQ" at bounding box center [503, 339] width 153 height 86
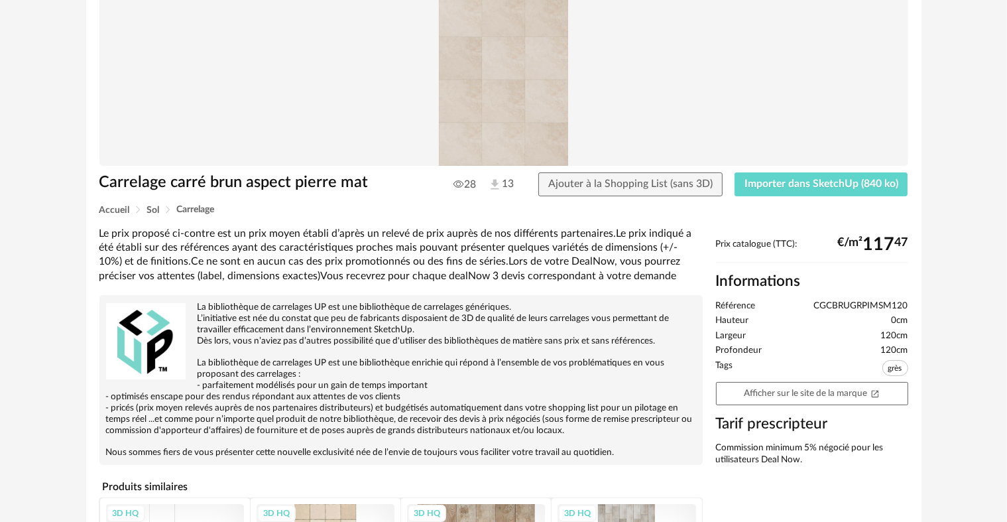
scroll to position [19, 0]
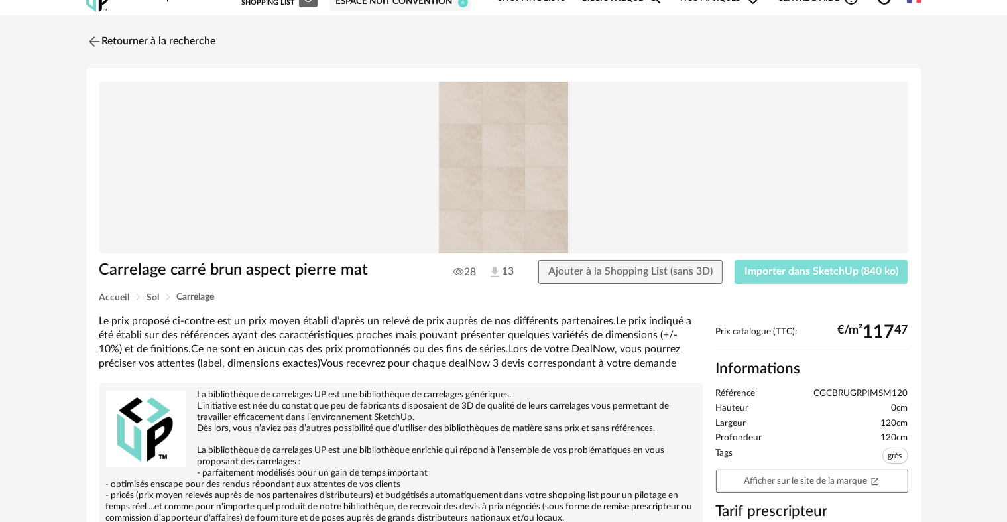
click at [836, 271] on span "Importer dans SketchUp (840 ko)" at bounding box center [822, 271] width 154 height 11
click at [98, 42] on img at bounding box center [92, 41] width 19 height 19
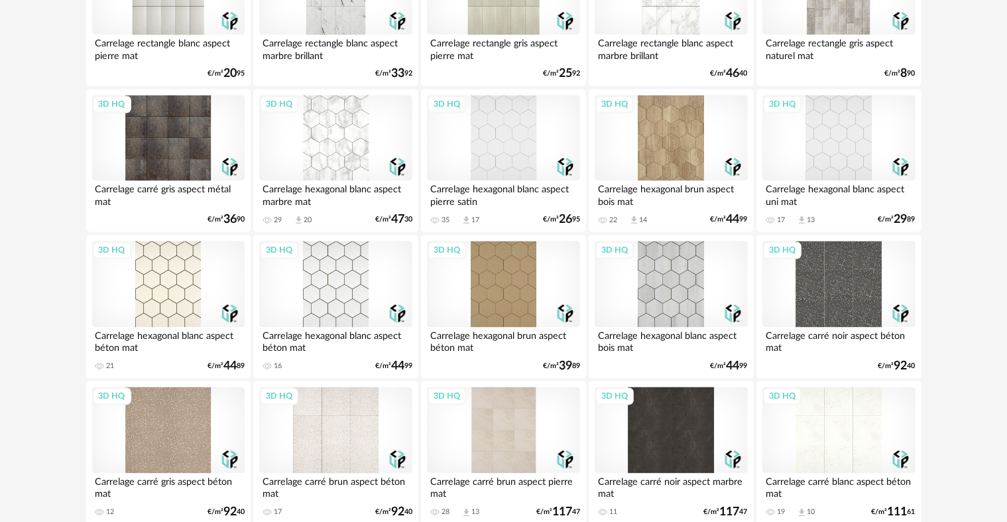
scroll to position [2675, 0]
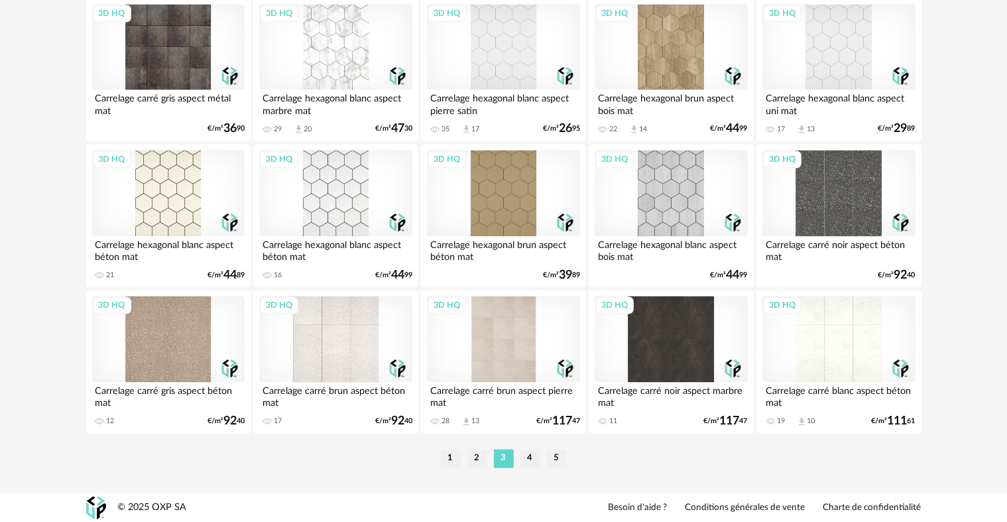
click at [520, 365] on div "3D HQ" at bounding box center [503, 339] width 153 height 86
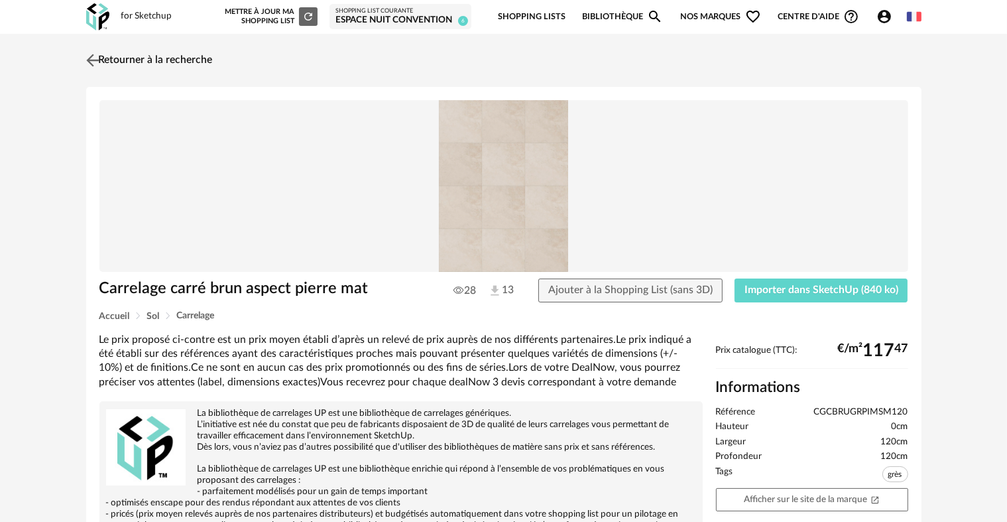
click at [121, 60] on link "Retourner à la recherche" at bounding box center [148, 60] width 130 height 29
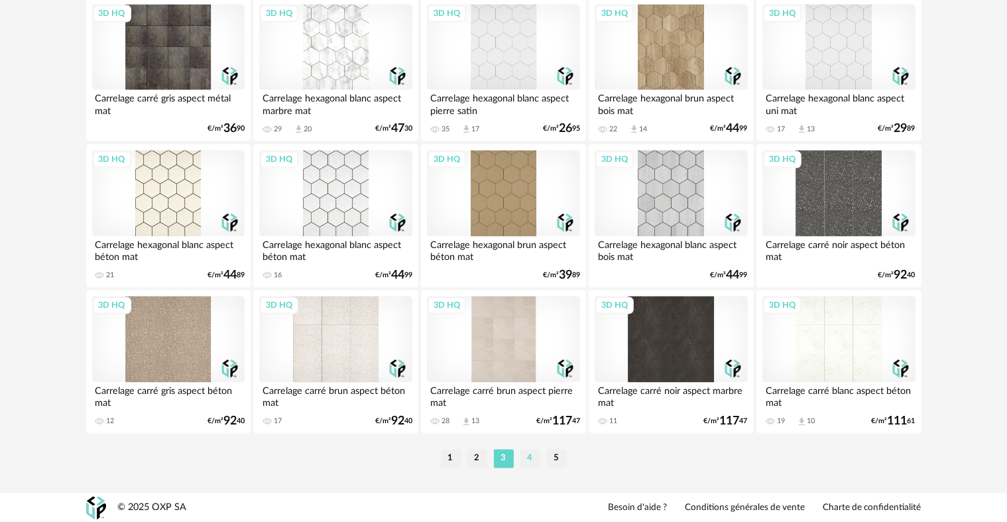
click at [525, 466] on li "4" at bounding box center [531, 458] width 20 height 19
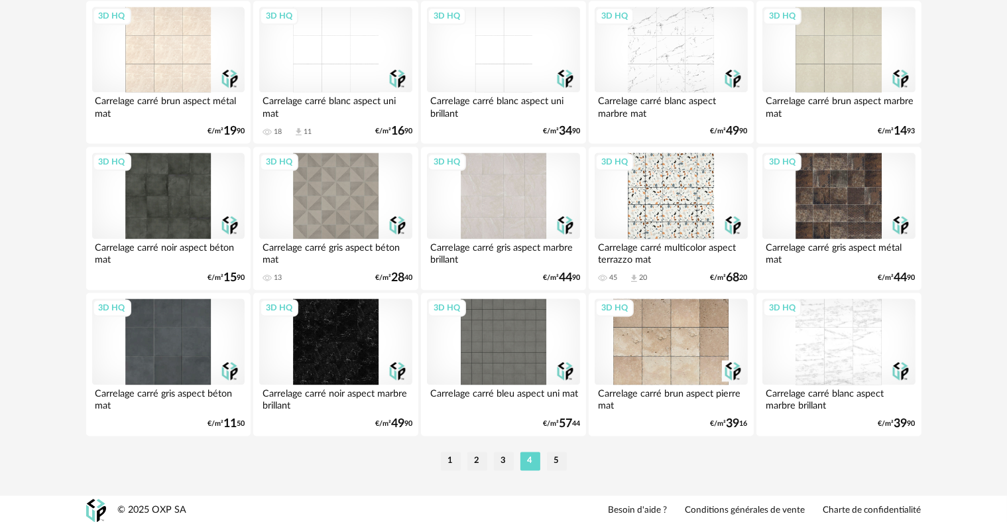
scroll to position [2675, 0]
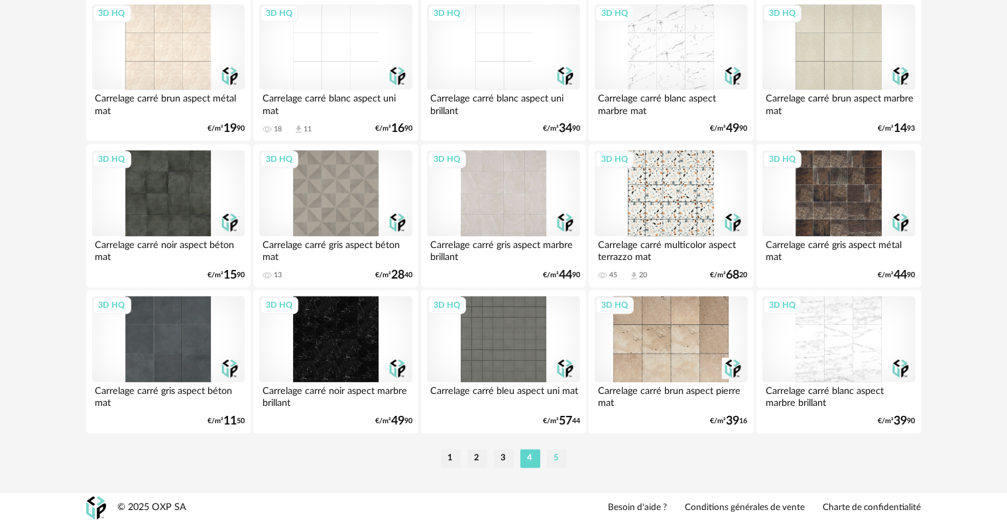
click at [554, 459] on li "5" at bounding box center [557, 458] width 20 height 19
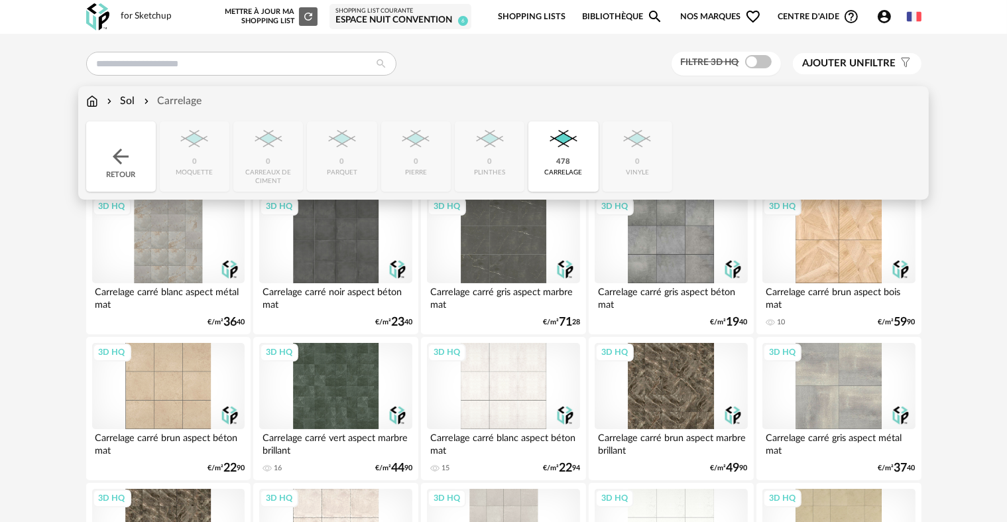
click at [125, 102] on div "Sol" at bounding box center [119, 101] width 31 height 15
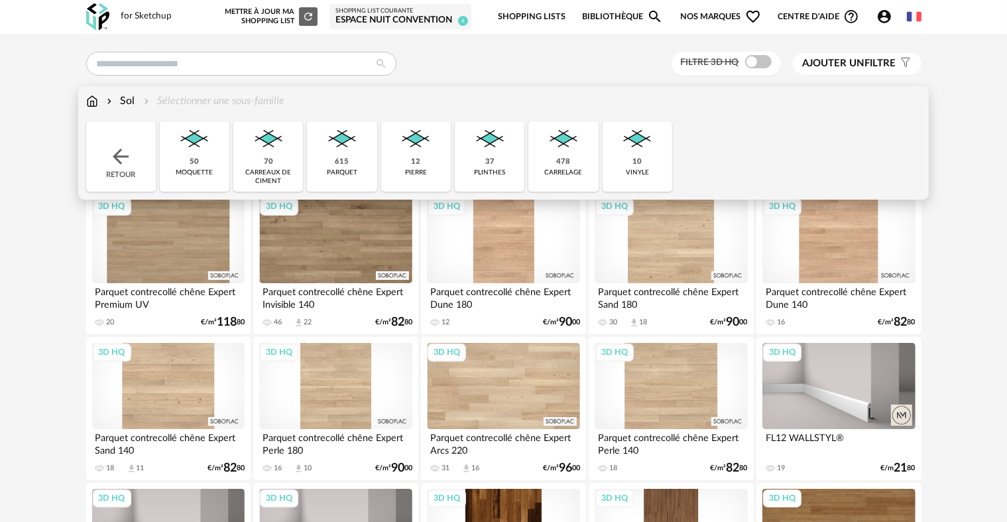
click at [560, 149] on img at bounding box center [564, 139] width 36 height 36
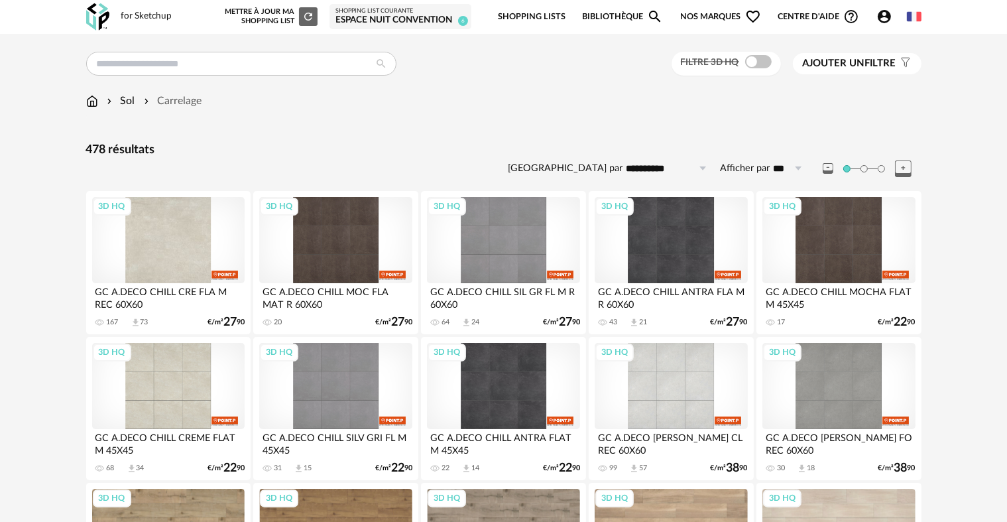
click at [167, 265] on div "3D HQ" at bounding box center [168, 240] width 153 height 86
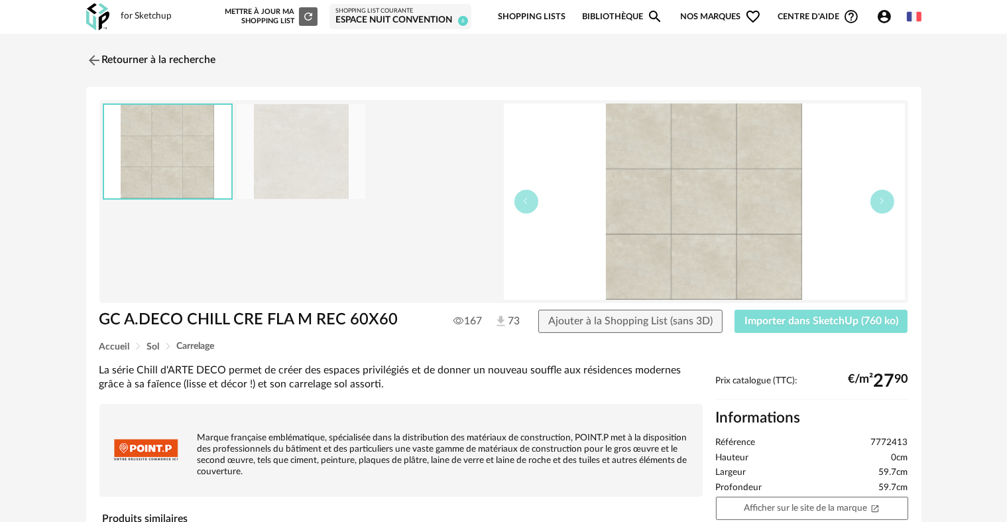
click at [830, 326] on button "Importer dans SketchUp (760 ko)" at bounding box center [822, 322] width 174 height 24
click at [807, 320] on span "Importer dans SketchUp (760 ko)" at bounding box center [822, 321] width 154 height 11
click at [173, 57] on link "Retourner à la recherche" at bounding box center [148, 60] width 130 height 29
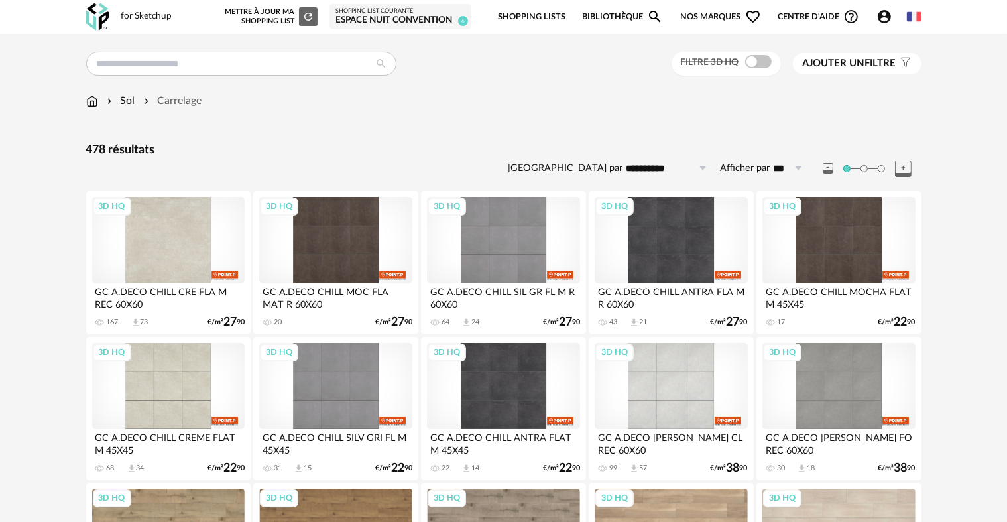
scroll to position [133, 0]
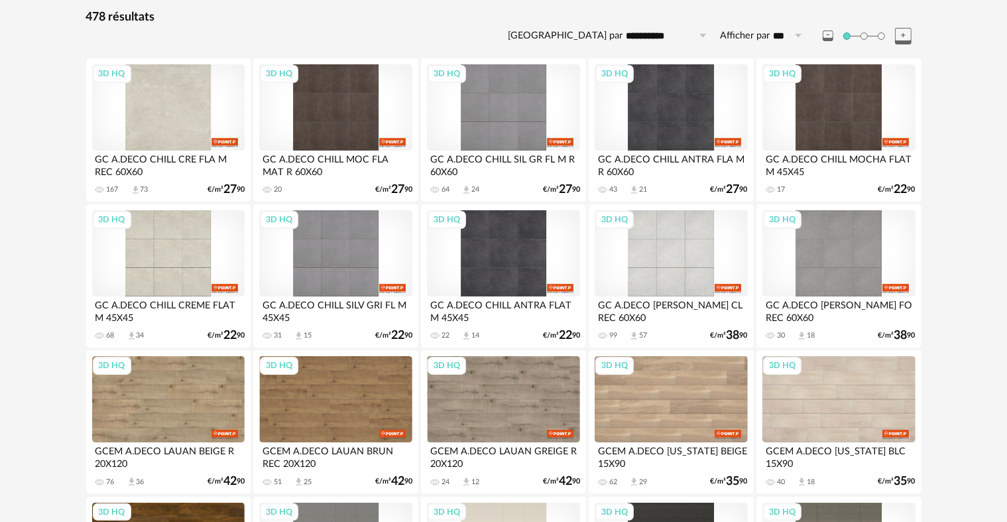
click at [188, 244] on div "3D HQ" at bounding box center [168, 253] width 153 height 86
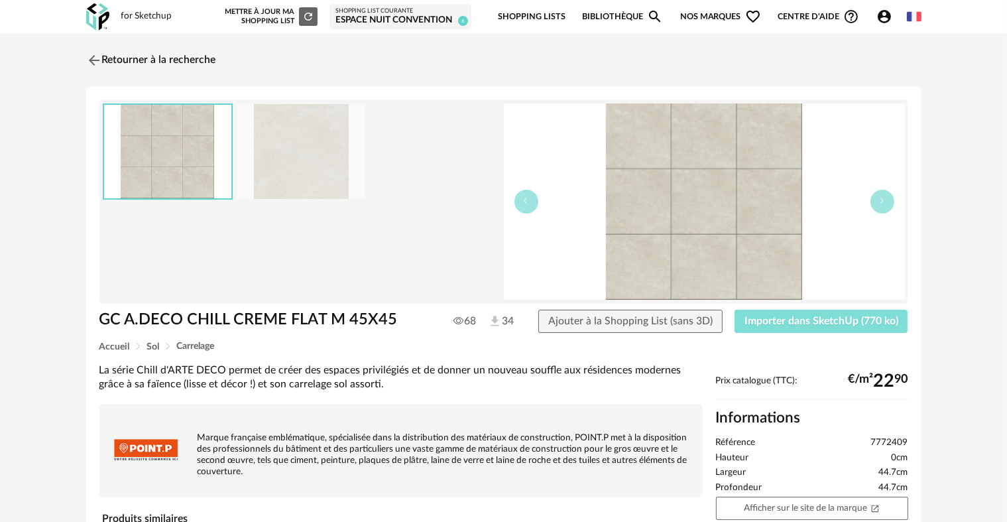
click at [799, 322] on span "Importer dans SketchUp (770 ko)" at bounding box center [822, 321] width 154 height 11
click at [794, 324] on span "Importer dans SketchUp (770 ko)" at bounding box center [822, 321] width 154 height 11
click at [90, 58] on img at bounding box center [92, 59] width 19 height 19
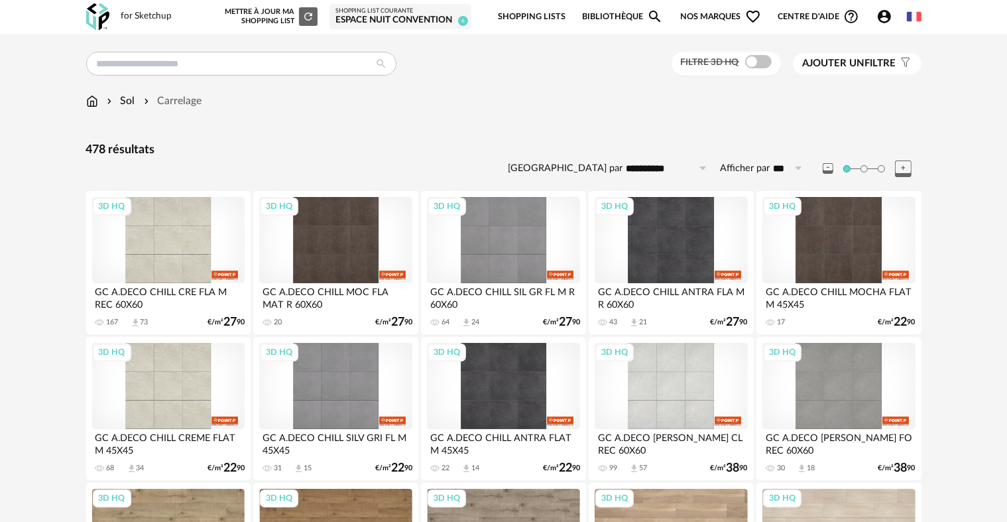
scroll to position [133, 0]
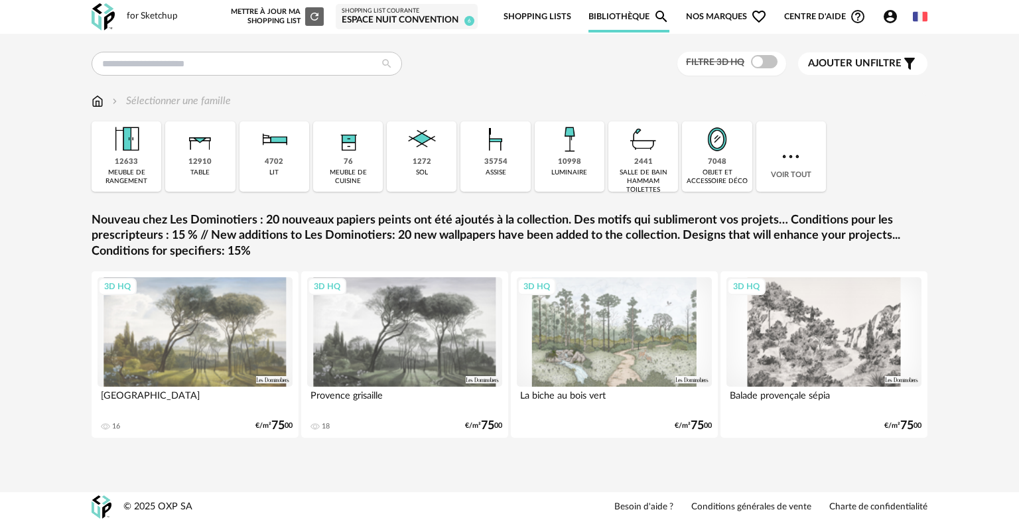
click at [427, 173] on div "sol" at bounding box center [422, 172] width 12 height 9
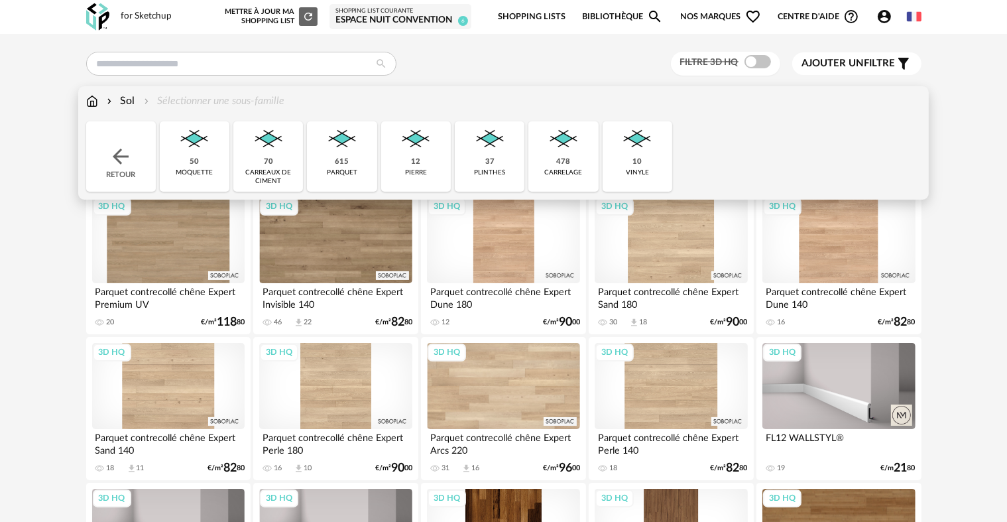
click at [565, 160] on div "478" at bounding box center [563, 162] width 14 height 10
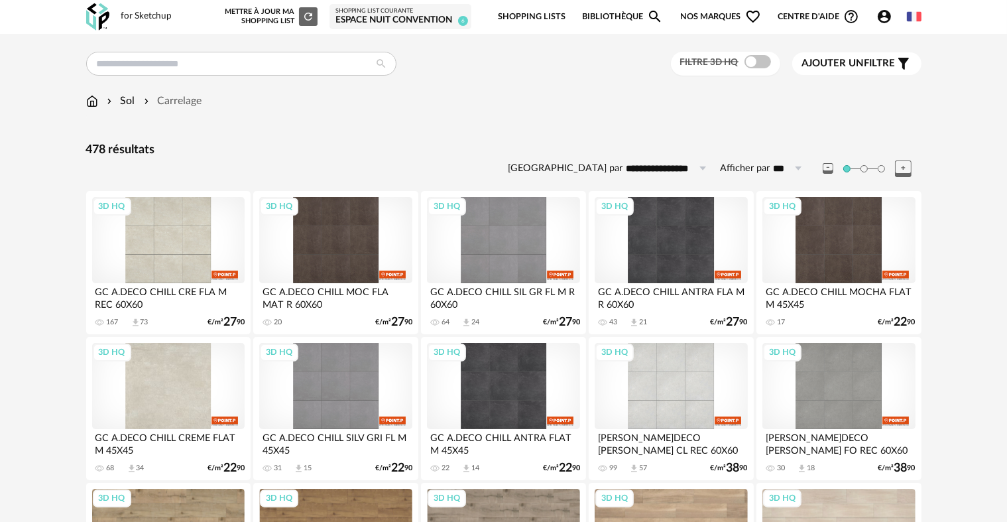
click at [195, 376] on div "3D HQ" at bounding box center [168, 386] width 153 height 86
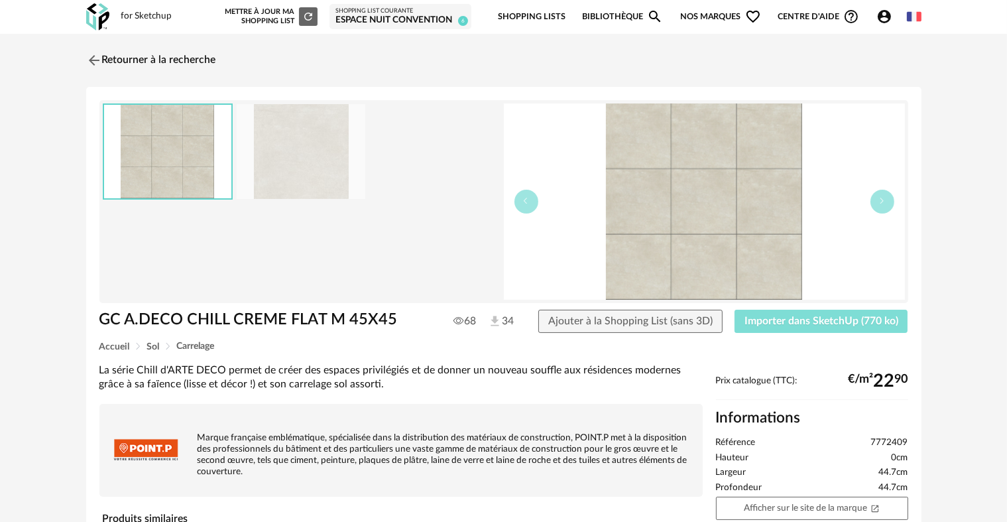
click at [818, 318] on span "Importer dans SketchUp (770 ko)" at bounding box center [822, 321] width 154 height 11
click at [117, 58] on link "Retourner à la recherche" at bounding box center [148, 60] width 130 height 29
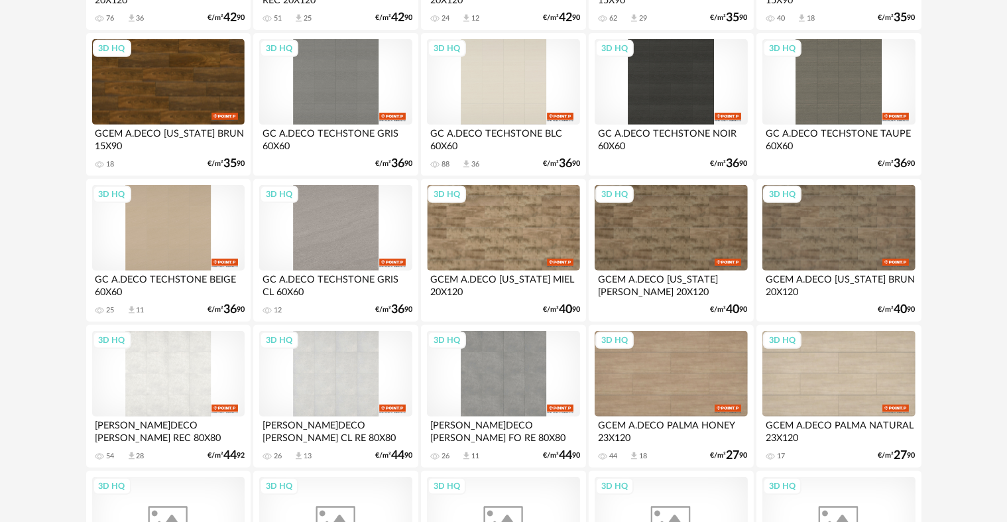
scroll to position [597, 0]
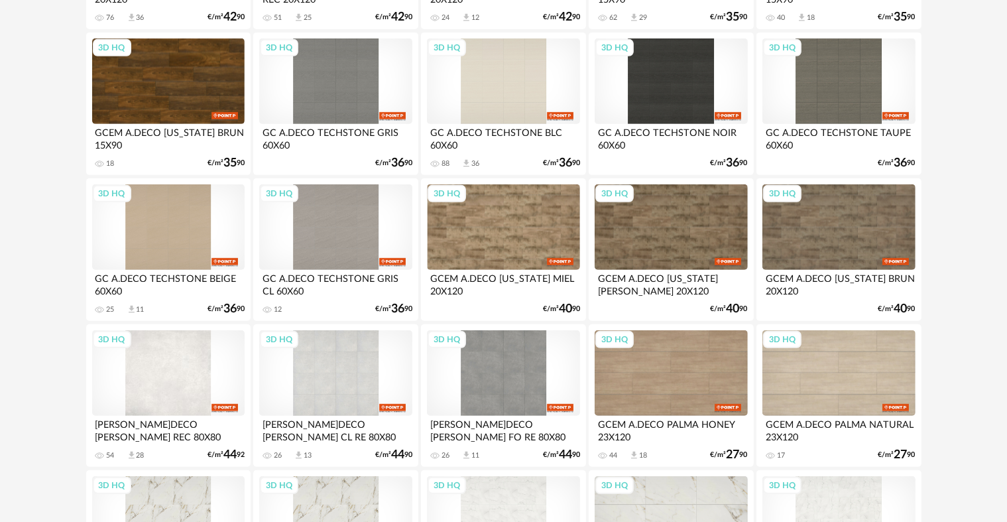
click at [179, 375] on div "3D HQ" at bounding box center [168, 373] width 153 height 86
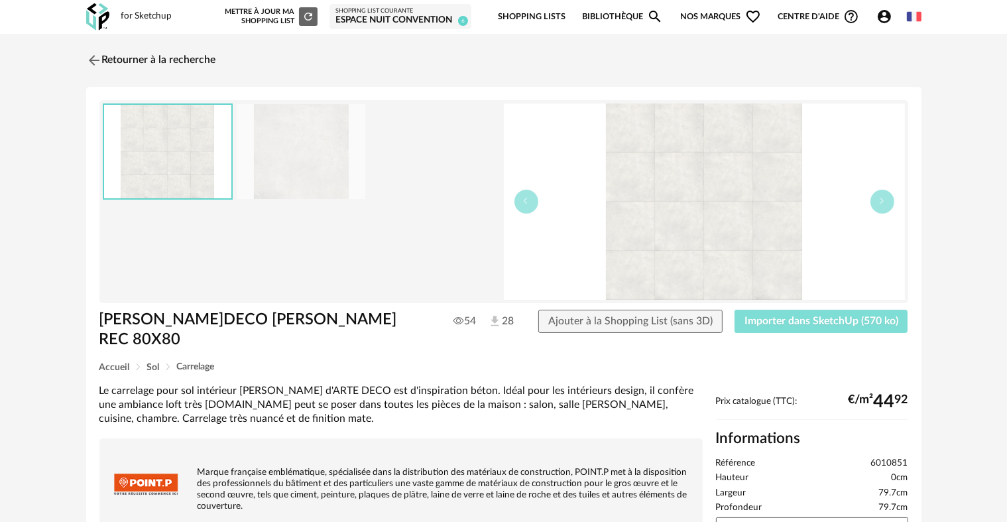
click at [805, 320] on span "Importer dans SketchUp (570 ko)" at bounding box center [822, 321] width 154 height 11
click at [111, 56] on link "Retourner à la recherche" at bounding box center [148, 60] width 130 height 29
